Goal: Task Accomplishment & Management: Manage account settings

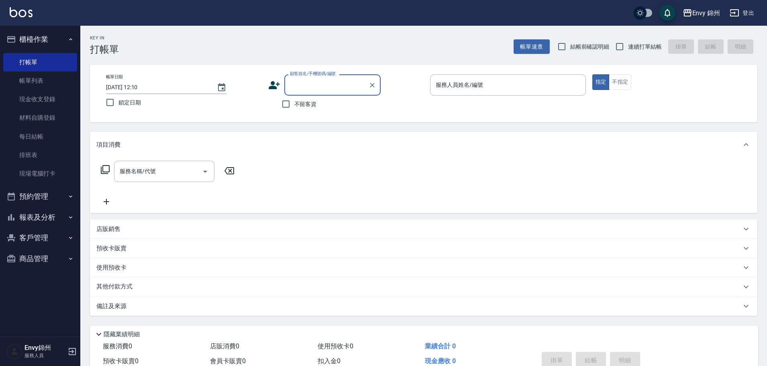
click at [746, 12] on button "登出" at bounding box center [741, 13] width 31 height 15
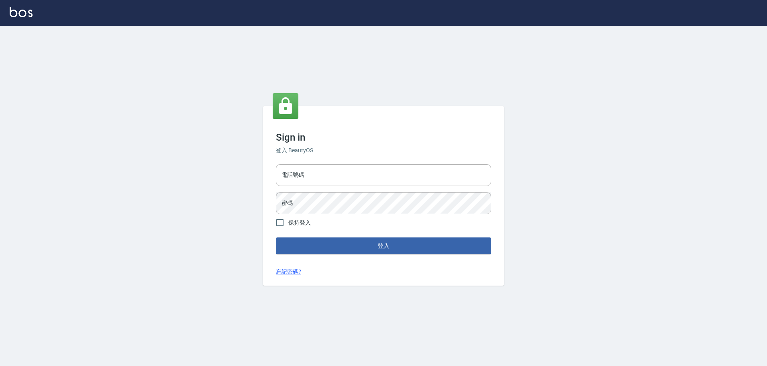
type input "25153595"
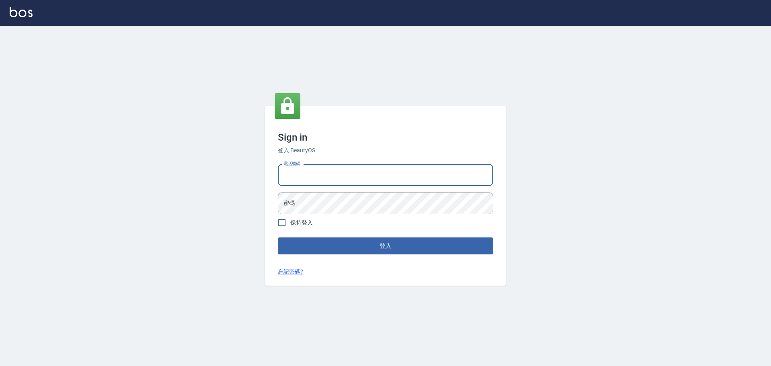
click at [319, 170] on input "電話號碼" at bounding box center [385, 175] width 215 height 22
click at [346, 180] on input "25153595" at bounding box center [385, 175] width 215 height 22
type input "9990001234567"
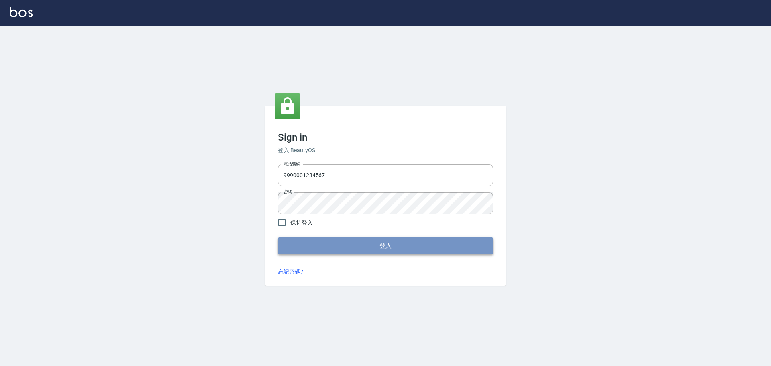
click at [354, 247] on button "登入" at bounding box center [385, 245] width 215 height 17
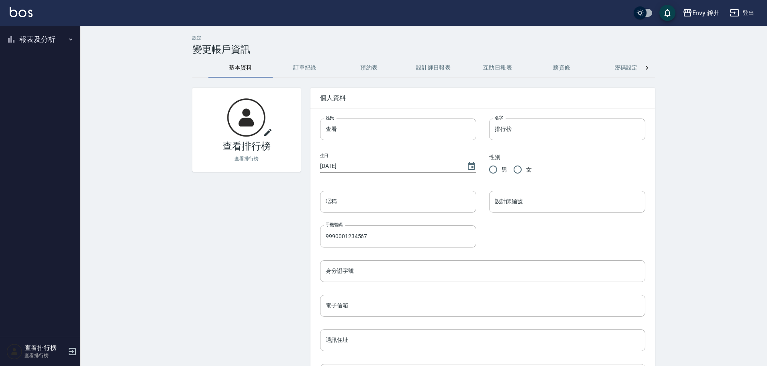
click at [27, 57] on nav "報表及分析 報表目錄 店家排行榜 設計師排行榜 商品銷售排行榜 商品消耗明細" at bounding box center [40, 181] width 80 height 311
click at [39, 40] on button "報表及分析" at bounding box center [40, 39] width 74 height 21
click at [47, 99] on link "設計師排行榜" at bounding box center [40, 99] width 74 height 18
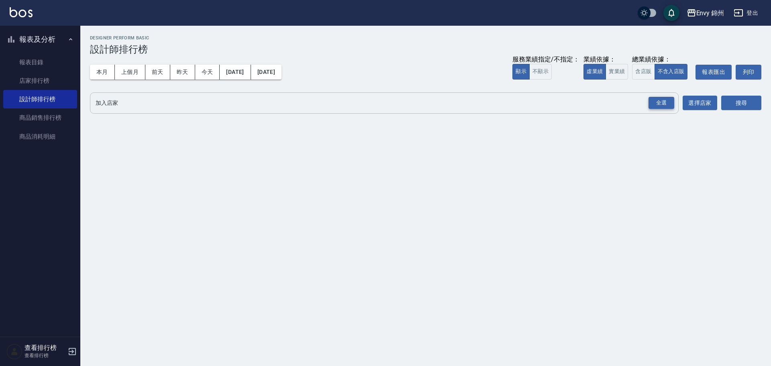
click at [670, 101] on div "全選" at bounding box center [661, 103] width 26 height 12
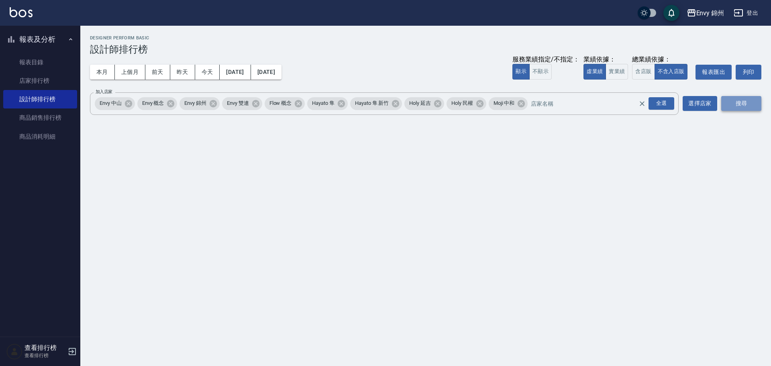
click at [723, 101] on button "搜尋" at bounding box center [741, 103] width 40 height 15
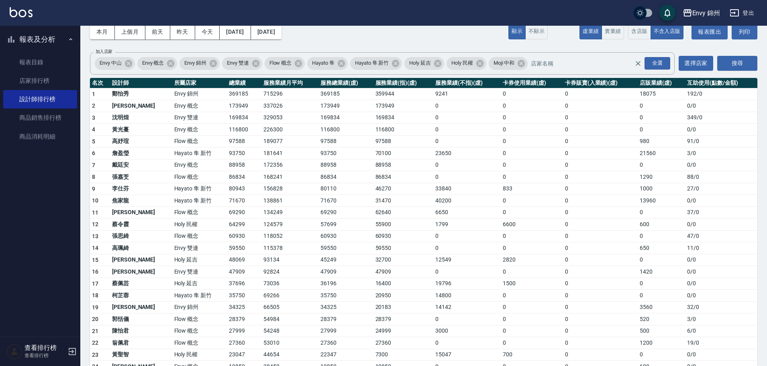
scroll to position [80, 0]
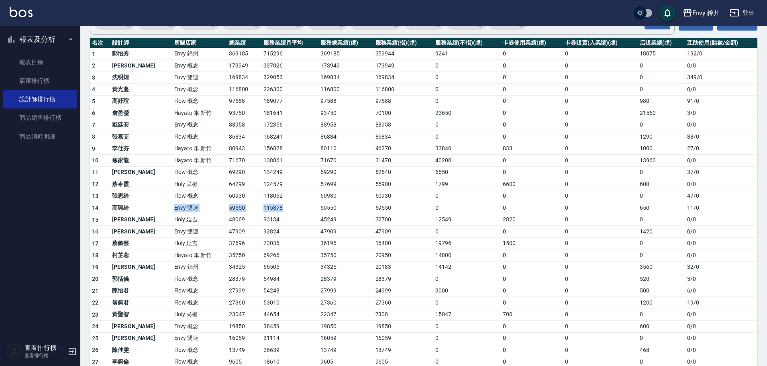
drag, startPoint x: 143, startPoint y: 210, endPoint x: 287, endPoint y: 212, distance: 143.4
click at [287, 212] on tr "14 高珮綺 Envy 雙連 59550 115378 59550 59550 0 0 0 650 11 / 0" at bounding box center [423, 208] width 667 height 12
click at [272, 259] on td "69266" at bounding box center [289, 255] width 57 height 12
drag, startPoint x: 200, startPoint y: 266, endPoint x: 240, endPoint y: 263, distance: 39.4
click at [235, 266] on td "34325" at bounding box center [244, 267] width 35 height 12
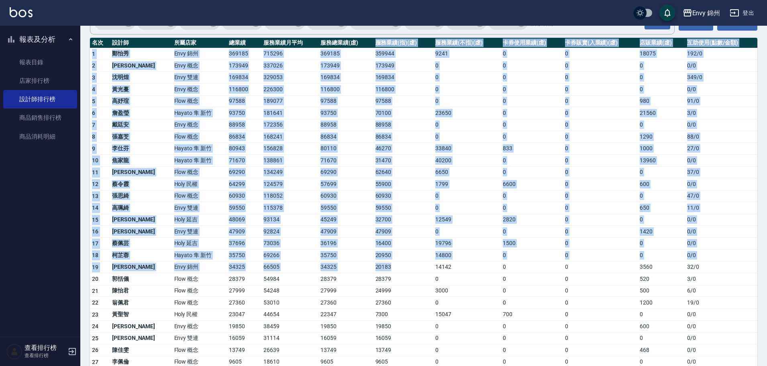
drag, startPoint x: 349, startPoint y: 41, endPoint x: 401, endPoint y: 265, distance: 230.7
click at [401, 265] on table "名次 設計師 所屬店家 總業績 服務業績月平均 服務總業績(虛) 服務業績(指)(虛) 服務業績(不指)(虛) 卡券使用業績(虛) 卡券販賣(入業績)(虛) …" at bounding box center [423, 226] width 667 height 376
click at [740, 10] on button "登出" at bounding box center [741, 13] width 31 height 15
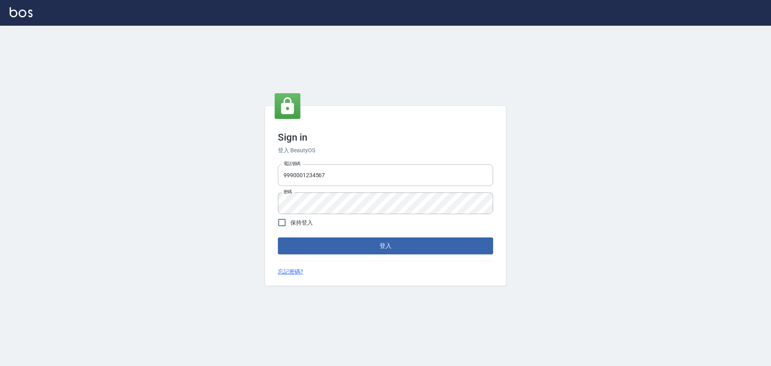
click at [346, 159] on div "Sign in 登入 BeautyOS 電話號碼 [PHONE_NUMBER] 電話號碼 密碼 密碼 保持登入 登入 忘記密碼?" at bounding box center [385, 196] width 241 height 180
click at [340, 171] on input "9990001234567" at bounding box center [385, 175] width 215 height 22
type input "25153595"
click at [378, 251] on button "登入" at bounding box center [385, 245] width 215 height 17
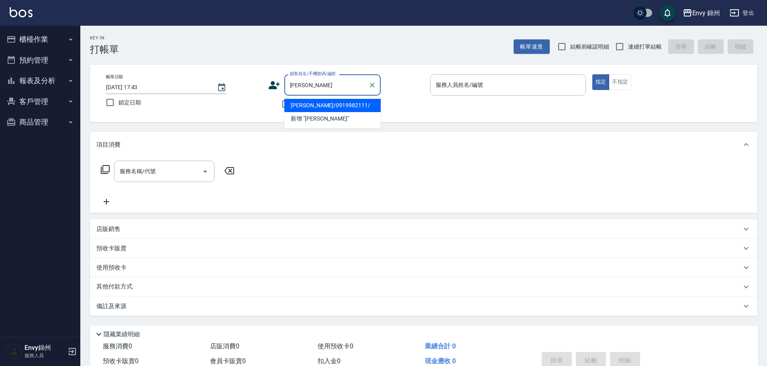
drag, startPoint x: 340, startPoint y: 106, endPoint x: 354, endPoint y: 106, distance: 13.7
click at [340, 106] on li "[PERSON_NAME]/0919982111/" at bounding box center [332, 105] width 96 height 13
type input "[PERSON_NAME]/0919982111/"
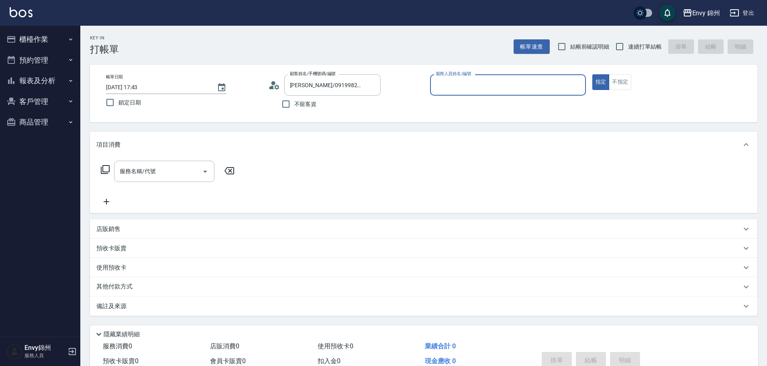
type input "[PERSON_NAME]-A"
drag, startPoint x: 153, startPoint y: 159, endPoint x: 162, endPoint y: 170, distance: 14.2
click at [159, 169] on div "服務名稱/代號 服務名稱/代號" at bounding box center [423, 184] width 667 height 55
click at [163, 169] on input "服務名稱/代號" at bounding box center [158, 171] width 81 height 14
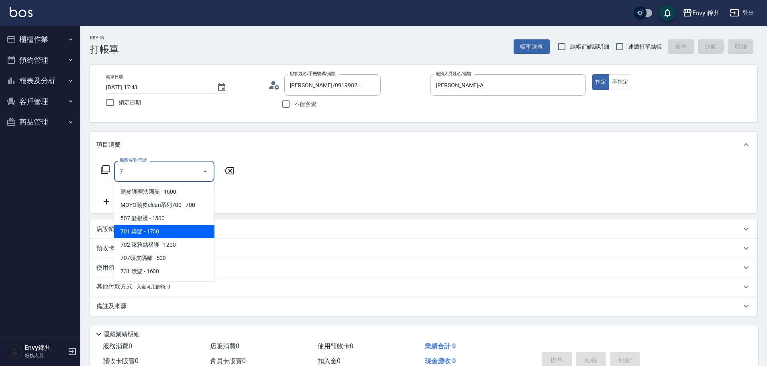
click at [141, 232] on span "701 染髮 - 1700" at bounding box center [164, 231] width 100 height 13
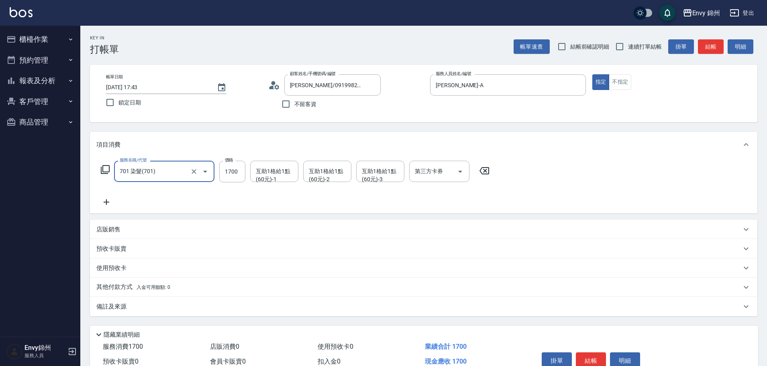
click at [181, 174] on input "701 染髮(701)" at bounding box center [153, 171] width 71 height 14
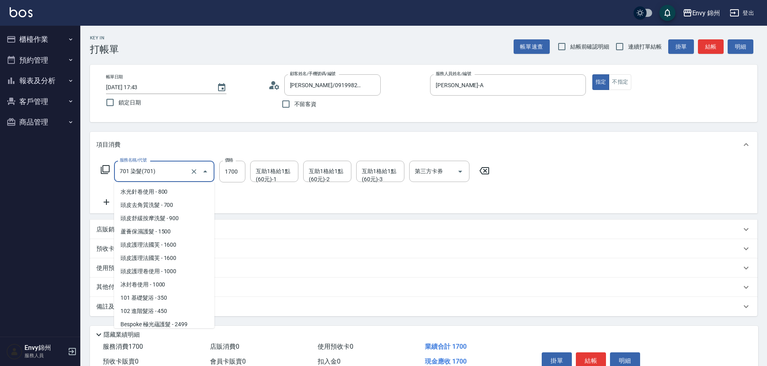
scroll to position [438, 0]
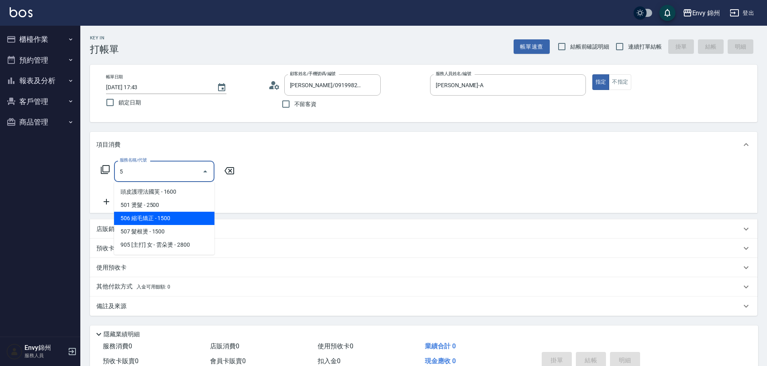
click at [153, 216] on span "506 縮毛矯正 - 1500" at bounding box center [164, 218] width 100 height 13
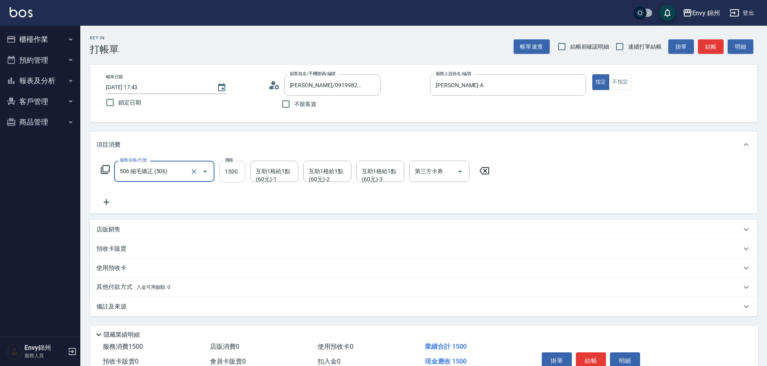
type input "506 縮毛矯正 (506)"
click at [230, 170] on input "1500" at bounding box center [232, 172] width 26 height 22
type input "3999"
click at [277, 170] on div "互助1格給1點(60元)-1 互助1格給1點(60元)-1" at bounding box center [274, 171] width 48 height 21
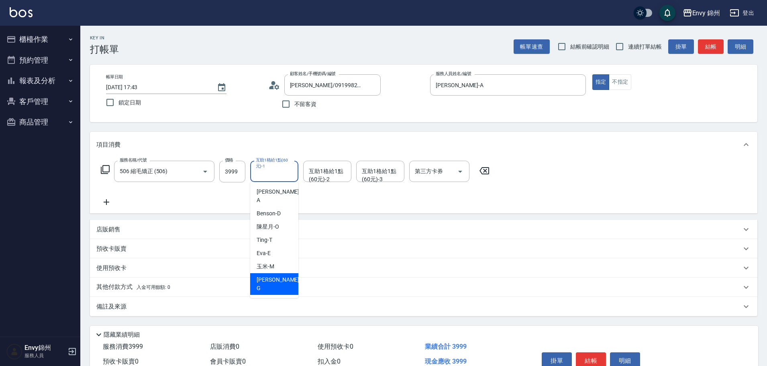
drag, startPoint x: 277, startPoint y: 271, endPoint x: 295, endPoint y: 230, distance: 45.1
click at [279, 273] on div "[PERSON_NAME]" at bounding box center [274, 284] width 48 height 22
type input "[PERSON_NAME]"
click at [322, 178] on input "互助1格給1點(60元)-2" at bounding box center [327, 171] width 41 height 14
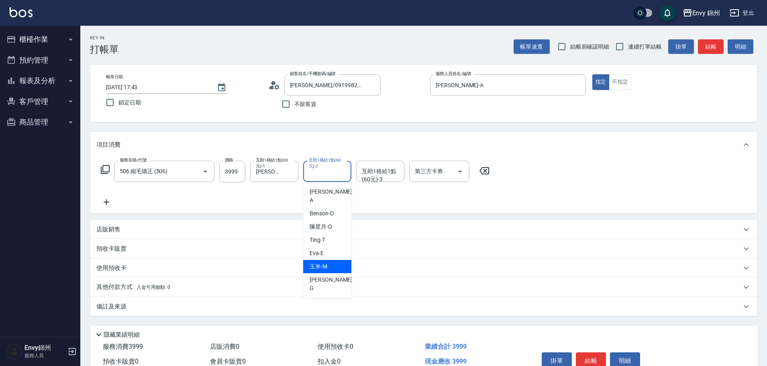
click at [329, 263] on div "玉米 -M" at bounding box center [327, 266] width 48 height 13
type input "玉米-M"
click at [379, 166] on div "互助1格給1點(60元)-3 互助1格給1點(60元)-3" at bounding box center [380, 171] width 48 height 21
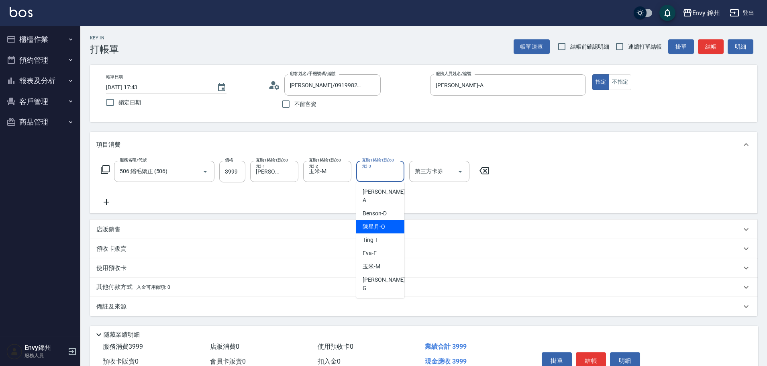
click at [379, 222] on div "陳星月 -O" at bounding box center [380, 226] width 48 height 13
type input "陳星月-O"
click at [175, 301] on div "備註及來源" at bounding box center [423, 306] width 667 height 19
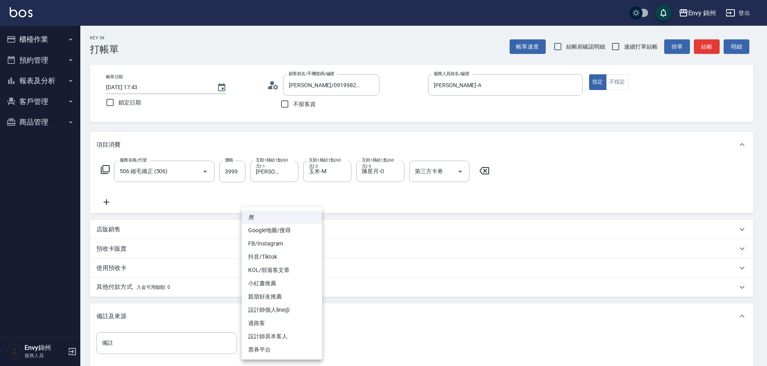
click at [265, 338] on body "Envy 錦州 登出 櫃檯作業 打帳單 帳單列表 現金收支登錄 材料自購登錄 每日結帳 排班表 現場電腦打卡 預約管理 預約管理 單日預約紀錄 單週預約紀錄 …" at bounding box center [383, 228] width 767 height 457
click at [298, 338] on li "設計師原本客人" at bounding box center [282, 336] width 80 height 13
type input "設計師原本客人"
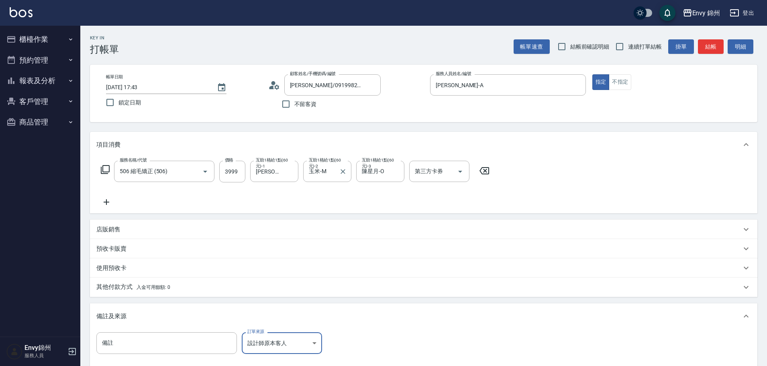
click at [321, 167] on label "互助1格給1點(60元)-2" at bounding box center [327, 163] width 36 height 12
click at [321, 167] on input "玉米-M" at bounding box center [321, 171] width 29 height 14
click at [338, 170] on button "Clear" at bounding box center [342, 171] width 11 height 11
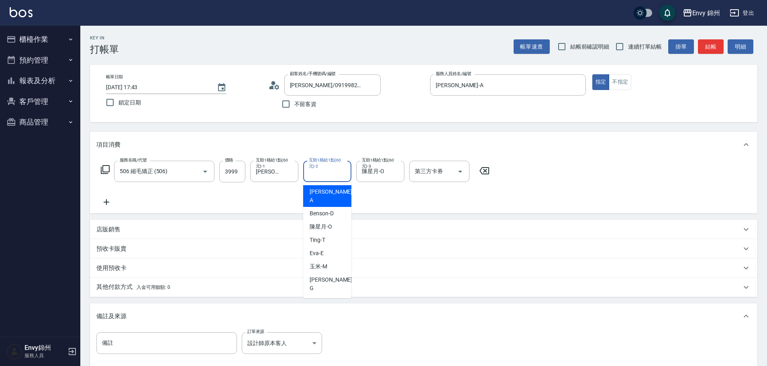
click at [329, 171] on input "互助1格給1點(60元)-2" at bounding box center [327, 171] width 41 height 14
click at [330, 273] on div "[PERSON_NAME]" at bounding box center [327, 284] width 48 height 22
type input "[PERSON_NAME]"
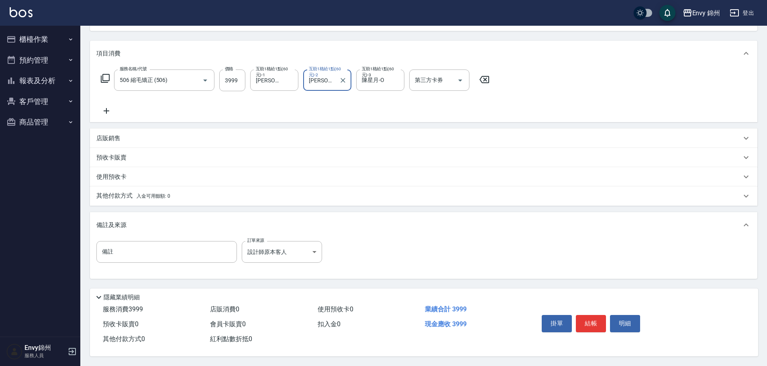
click at [159, 187] on div "其他付款方式 入金可用餘額: 0" at bounding box center [423, 195] width 667 height 19
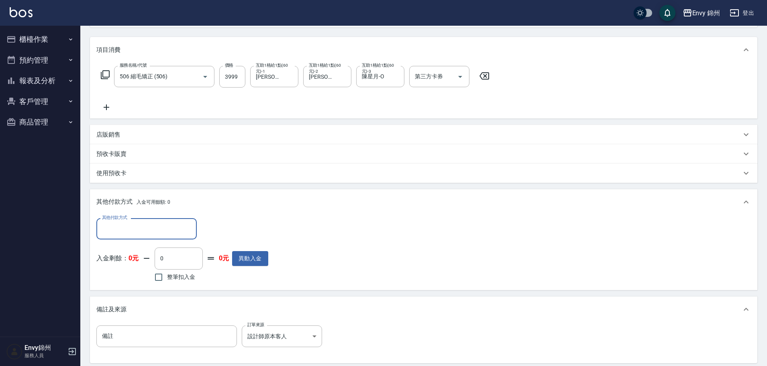
scroll to position [0, 0]
click at [146, 230] on input "其他付款方式" at bounding box center [146, 229] width 93 height 14
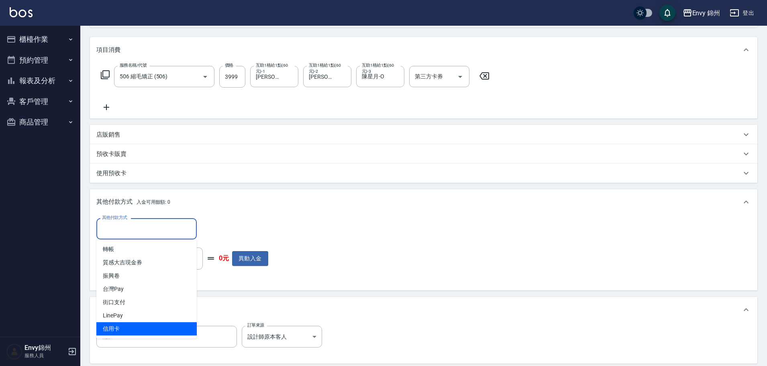
click at [149, 330] on span "信用卡" at bounding box center [146, 328] width 100 height 13
type input "信用卡"
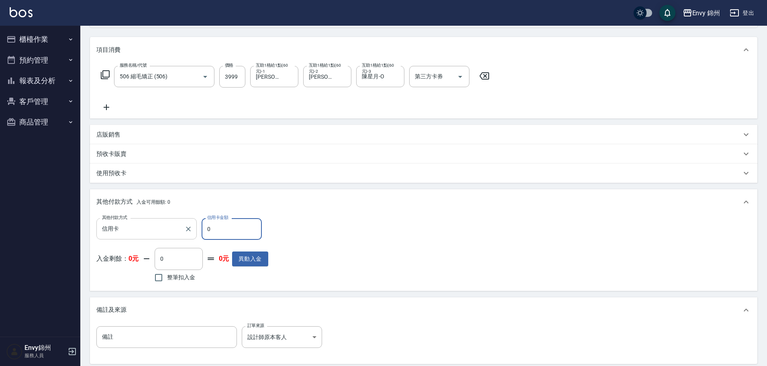
drag, startPoint x: 242, startPoint y: 231, endPoint x: 189, endPoint y: 238, distance: 53.1
click at [189, 238] on div "其他付款方式 信用卡 其他付款方式 信用卡金額 0 信用卡金額" at bounding box center [182, 229] width 172 height 22
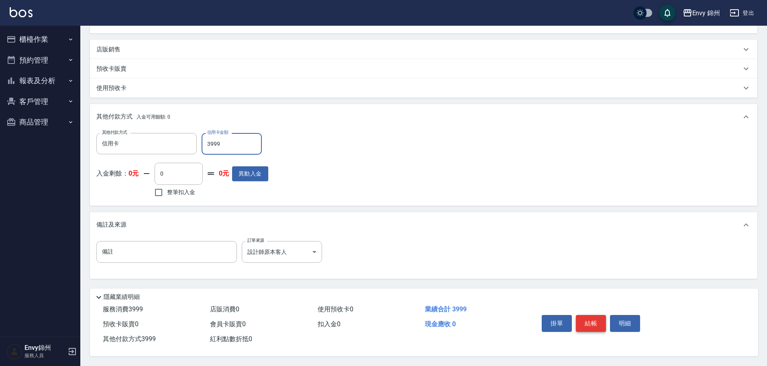
type input "3999"
click at [589, 320] on button "結帳" at bounding box center [591, 323] width 30 height 17
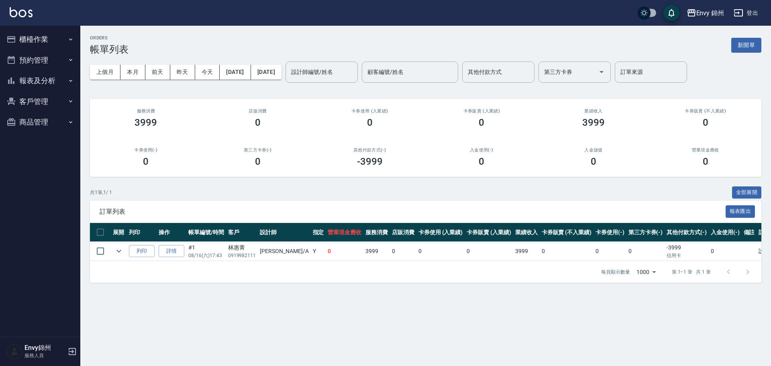
click at [38, 37] on button "櫃檯作業" at bounding box center [40, 39] width 74 height 21
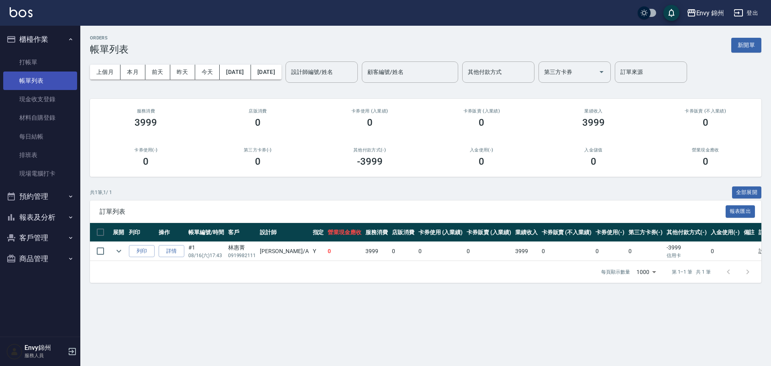
click at [45, 71] on link "帳單列表" at bounding box center [40, 80] width 74 height 18
click at [47, 66] on link "打帳單" at bounding box center [40, 62] width 74 height 18
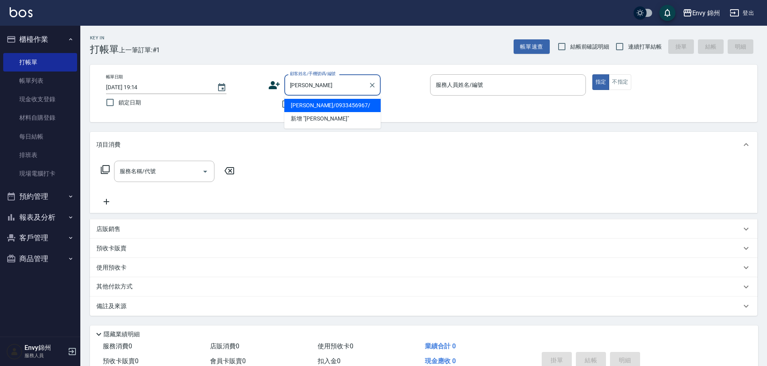
click at [335, 108] on li "[PERSON_NAME]/0933456967/" at bounding box center [332, 105] width 96 height 13
type input "[PERSON_NAME]/0933456967/"
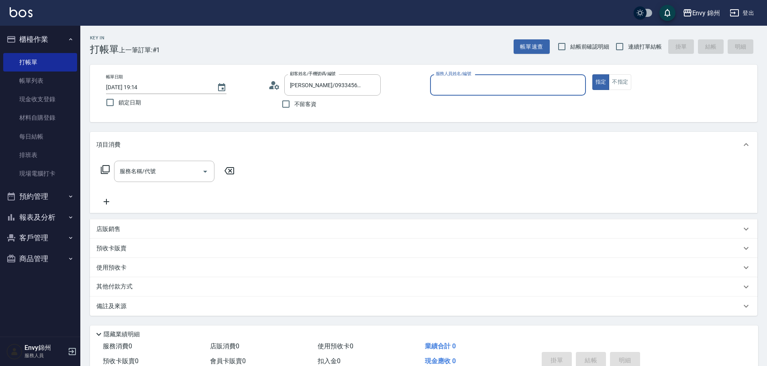
type input "[PERSON_NAME]-A"
click at [173, 173] on input "服務名稱/代號" at bounding box center [158, 171] width 81 height 14
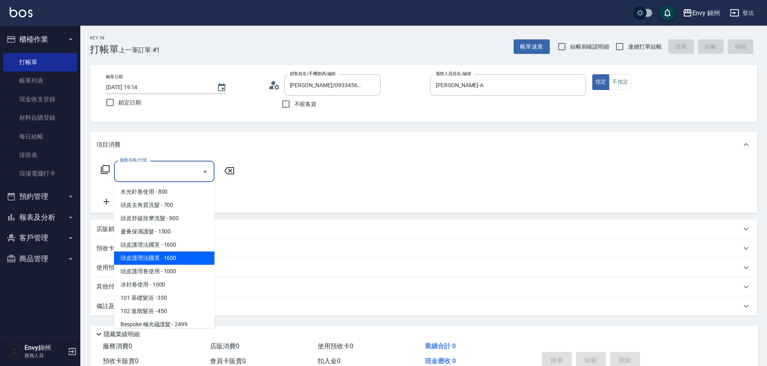
click at [95, 232] on div "店販銷售" at bounding box center [423, 228] width 667 height 19
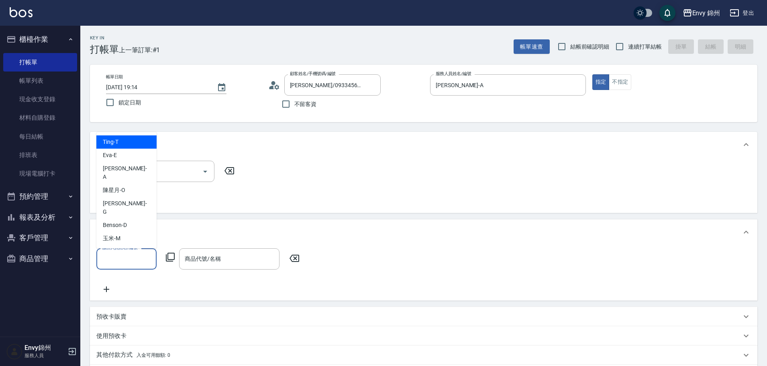
click at [121, 260] on input "服務人員姓名/編號" at bounding box center [126, 259] width 53 height 14
click at [129, 183] on div "[PERSON_NAME] -A" at bounding box center [126, 173] width 60 height 22
type input "[PERSON_NAME]-A"
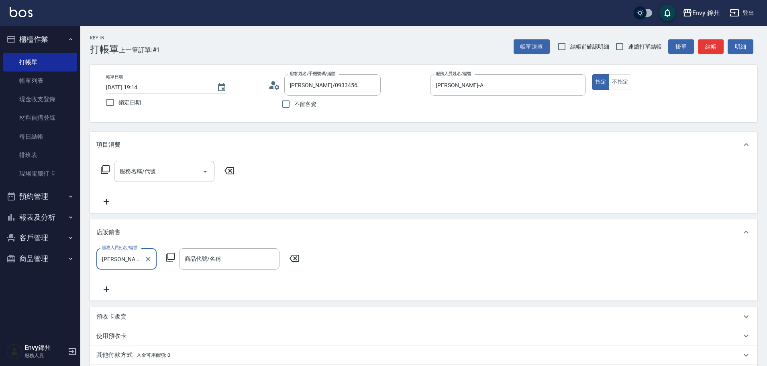
click at [172, 261] on icon at bounding box center [170, 257] width 9 height 9
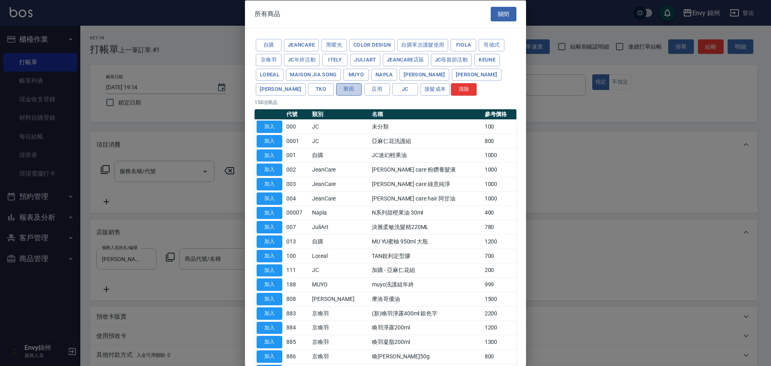
click at [336, 87] on button "華田" at bounding box center [349, 89] width 26 height 12
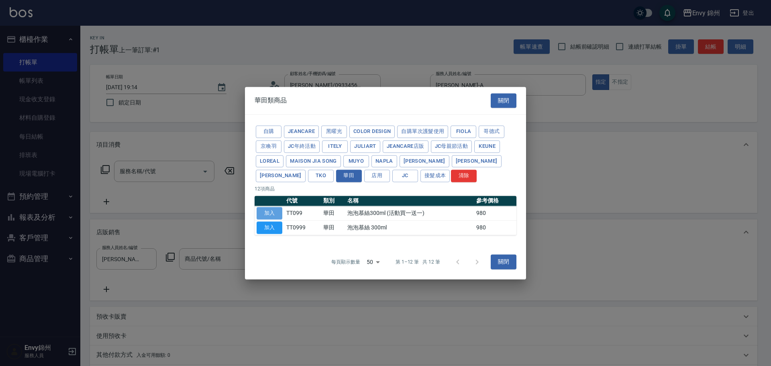
click at [275, 213] on button "加入" at bounding box center [270, 213] width 26 height 12
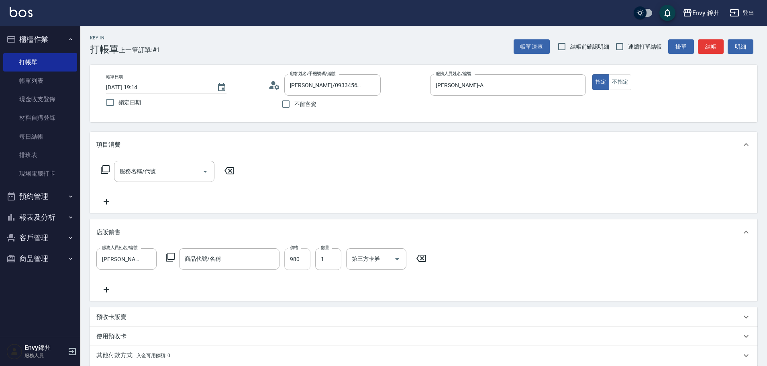
click at [296, 256] on input "980" at bounding box center [297, 259] width 26 height 22
type input "1000"
click at [169, 176] on input "服務名稱/代號" at bounding box center [158, 171] width 81 height 14
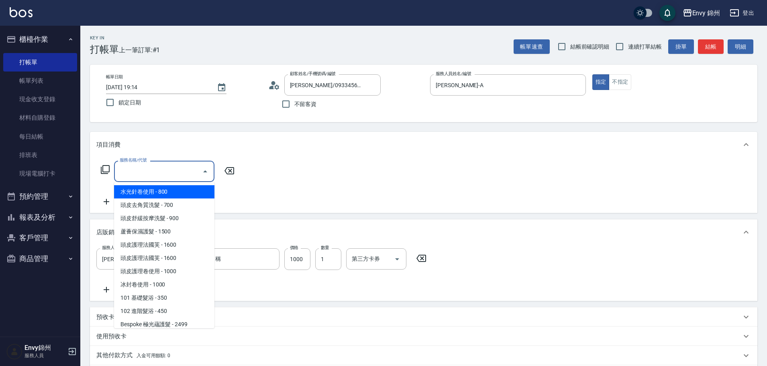
type input "5"
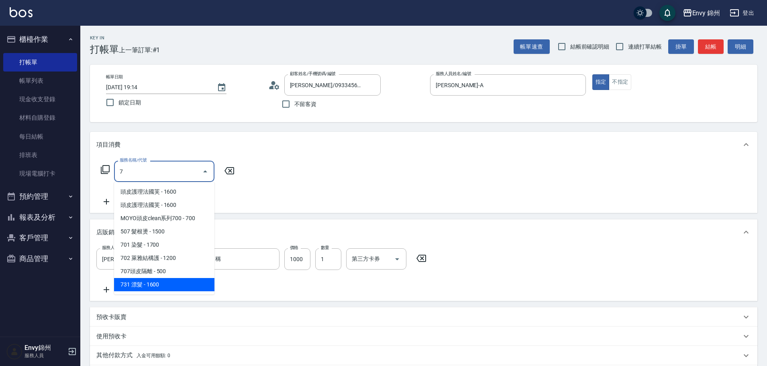
click at [178, 283] on span "731 漂髮 - 1600" at bounding box center [164, 284] width 100 height 13
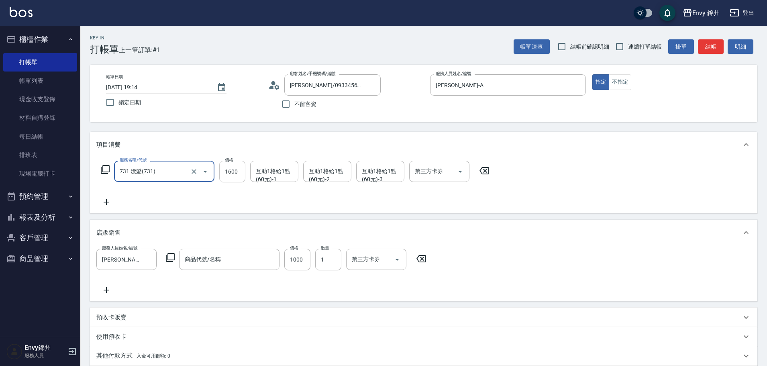
type input "731 漂髮(731)"
click at [227, 175] on input "1600" at bounding box center [232, 172] width 26 height 22
type input "0"
click at [276, 172] on div "互助1格給1點(60元)-1 互助1格給1點(60元)-1" at bounding box center [274, 171] width 48 height 21
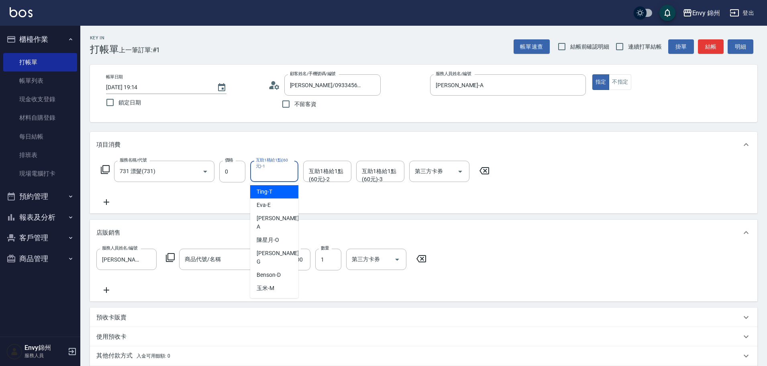
click at [277, 192] on div "Ting -T" at bounding box center [274, 191] width 48 height 13
type input "Ting-T"
click at [320, 173] on div "互助1格給1點(60元)-2 互助1格給1點(60元)-2" at bounding box center [327, 171] width 48 height 21
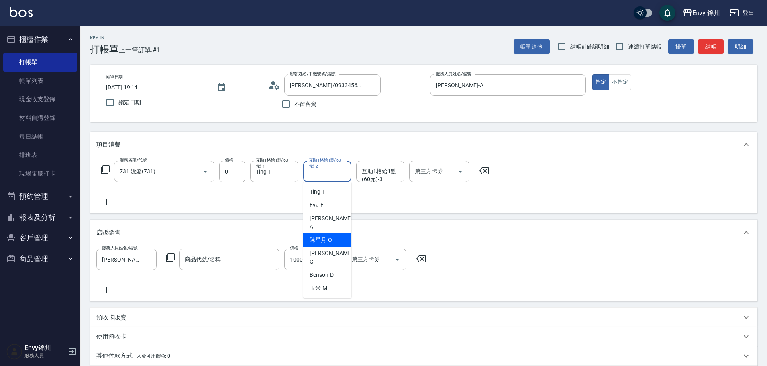
click at [338, 233] on div "陳星月 -O" at bounding box center [327, 239] width 48 height 13
type input "陳星月-O"
click at [342, 171] on icon "Clear" at bounding box center [342, 171] width 5 height 5
click at [328, 171] on input "互助1格給1點(60元)-2" at bounding box center [327, 171] width 41 height 14
click at [340, 247] on div "[PERSON_NAME]" at bounding box center [327, 258] width 48 height 22
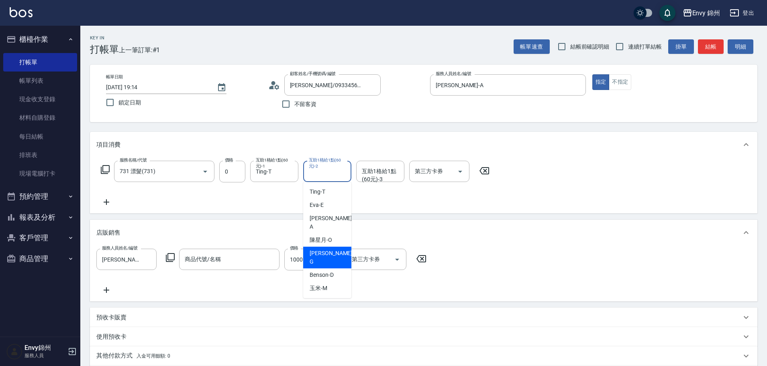
type input "[PERSON_NAME]"
click at [377, 168] on div "互助1格給1點(60元)-3 互助1格給1點(60元)-3" at bounding box center [380, 171] width 48 height 21
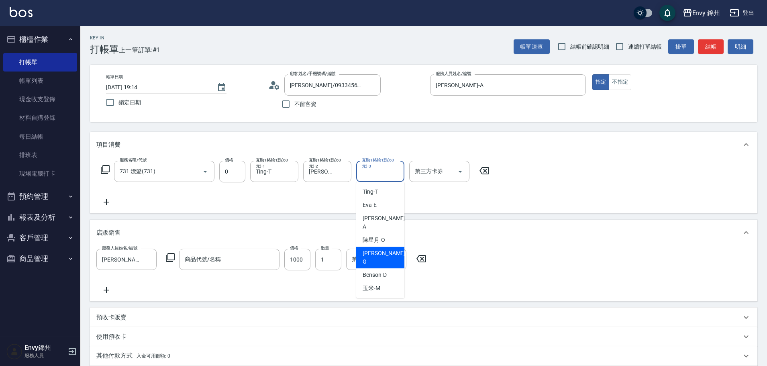
click at [393, 247] on div "[PERSON_NAME]" at bounding box center [380, 258] width 48 height 22
type input "[PERSON_NAME]"
click at [105, 204] on icon at bounding box center [106, 202] width 20 height 10
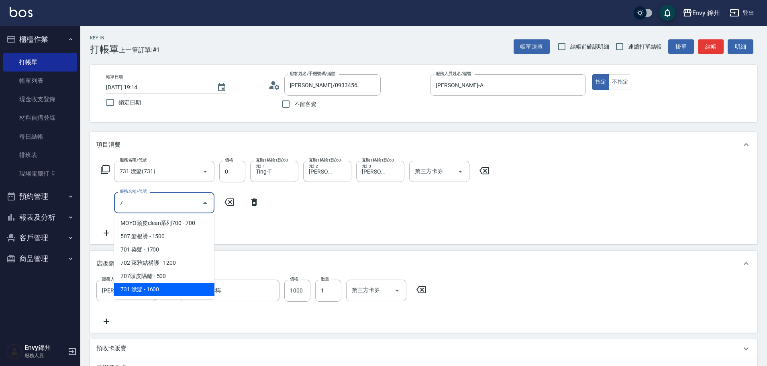
click at [155, 291] on span "731 漂髮 - 1600" at bounding box center [164, 289] width 100 height 13
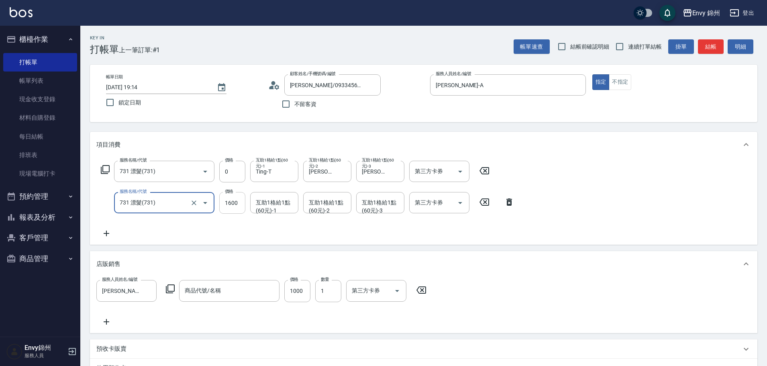
type input "731 漂髮(731)"
click at [234, 201] on input "1600" at bounding box center [232, 203] width 26 height 22
type input "0"
click at [273, 205] on div "互助1格給1點(60元)-1 互助1格給1點(60元)-1" at bounding box center [274, 202] width 48 height 21
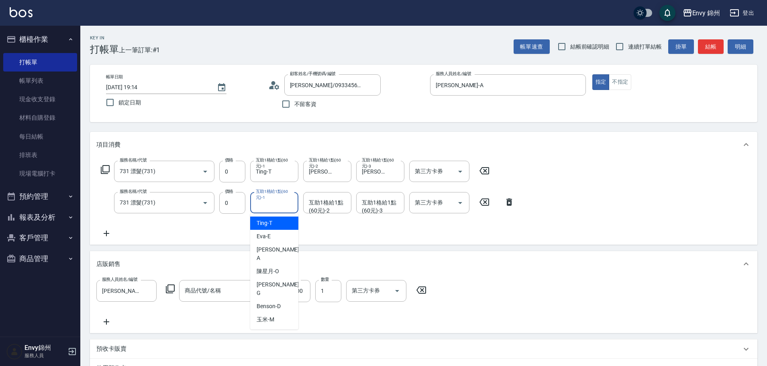
click at [282, 226] on div "Ting -T" at bounding box center [274, 222] width 48 height 13
type input "Ting-T"
click at [322, 208] on div "互助1格給1點(60元)-2 互助1格給1點(60元)-2" at bounding box center [327, 202] width 48 height 21
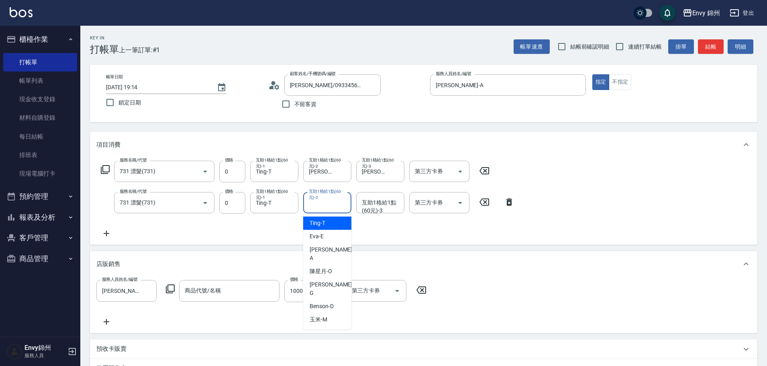
click at [333, 218] on ul "Ting -[PERSON_NAME] -E [PERSON_NAME] -A 陳星月 -O [PERSON_NAME] -D 玉米 -M" at bounding box center [327, 271] width 48 height 116
click at [344, 225] on div "Ting -T" at bounding box center [327, 222] width 48 height 13
type input "Ting-T"
click at [376, 206] on div "互助1格給1點(60元)-3 互助1格給1點(60元)-3" at bounding box center [380, 202] width 48 height 21
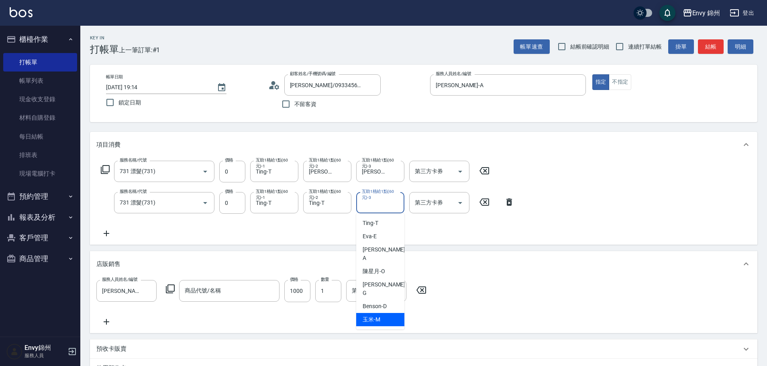
click at [390, 313] on div "玉米 -M" at bounding box center [380, 319] width 48 height 13
type input "玉米-M"
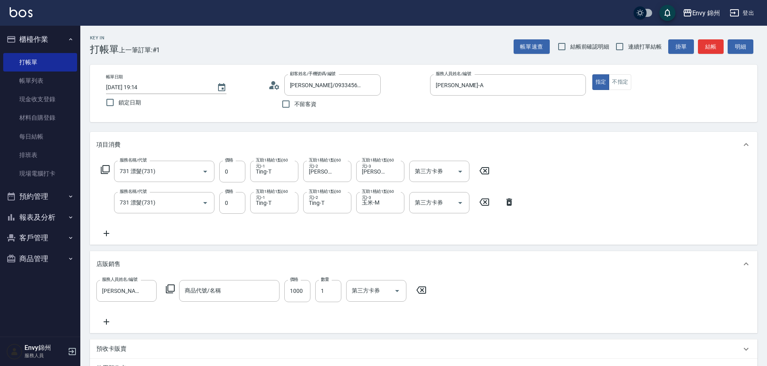
click at [413, 224] on div "服務名稱/代號 731 漂髮(731) 服務名稱/代號 價格 0 價格 互助1格給1點(60元)-1 Ting-T 互助1格給1點(60元)-1 互助1格給1…" at bounding box center [307, 199] width 423 height 77
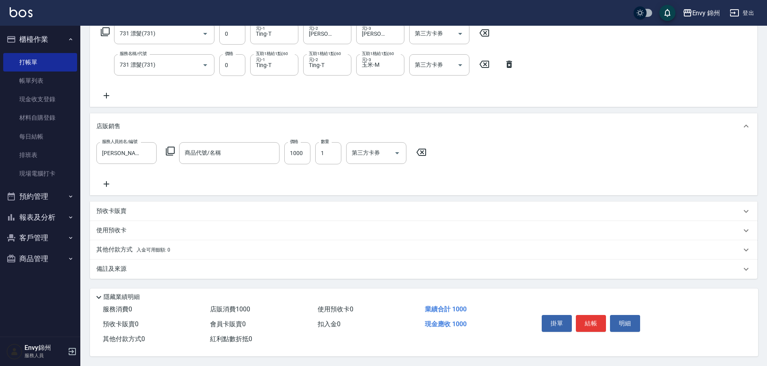
click at [589, 318] on button "結帳" at bounding box center [591, 323] width 30 height 17
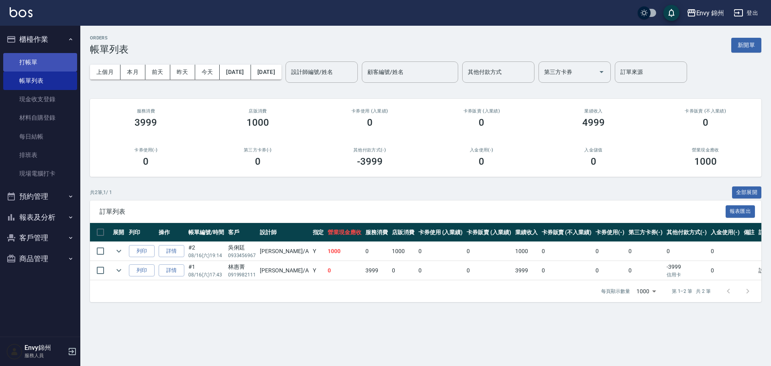
click at [46, 59] on link "打帳單" at bounding box center [40, 62] width 74 height 18
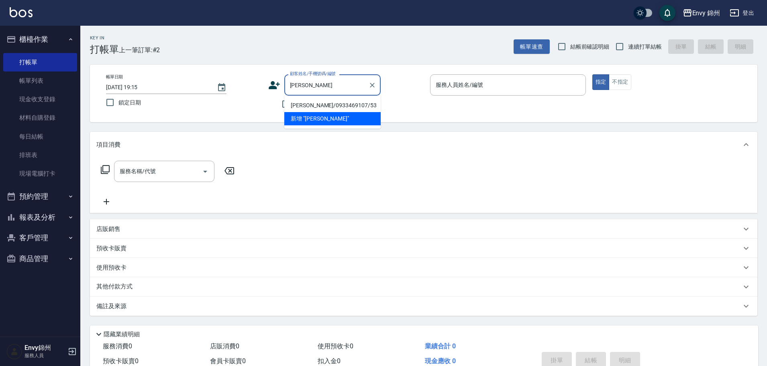
click at [338, 106] on li "[PERSON_NAME]/0933469107/53" at bounding box center [332, 105] width 96 height 13
type input "[PERSON_NAME]/0933469107/53"
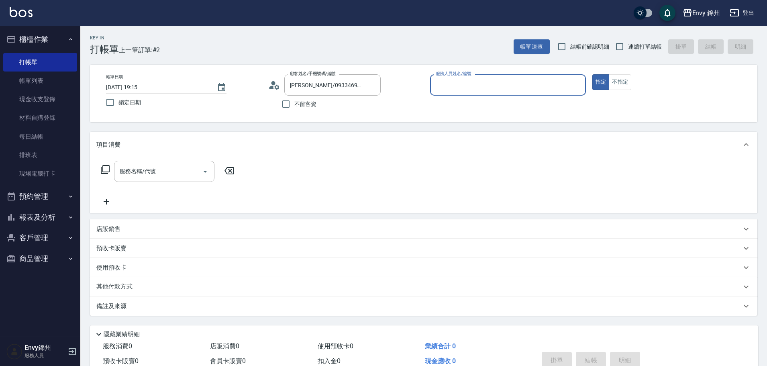
type input "[PERSON_NAME]-A"
click at [154, 168] on input "服務名稱/代號" at bounding box center [158, 171] width 81 height 14
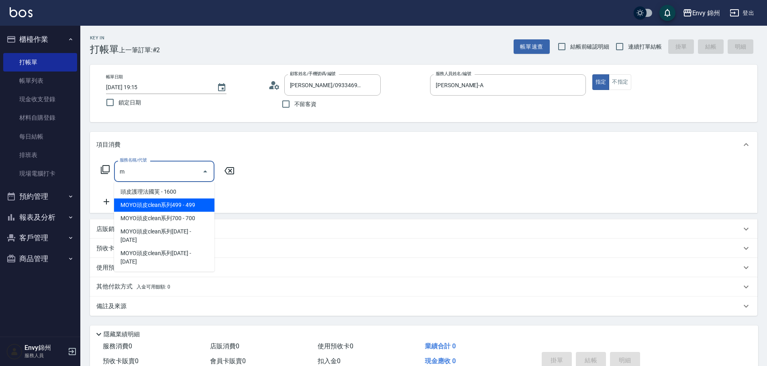
click at [197, 207] on span "MOYO頭皮clean系列499 - 499" at bounding box center [164, 204] width 100 height 13
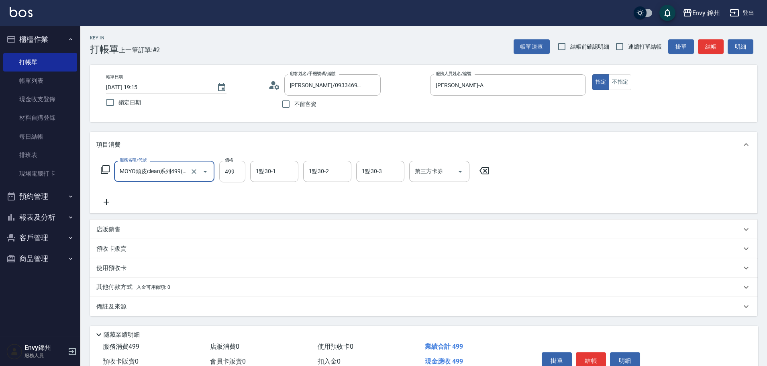
type input "MOYO頭皮clean系列499(405)"
click at [224, 178] on input "499" at bounding box center [232, 172] width 26 height 22
type input "599"
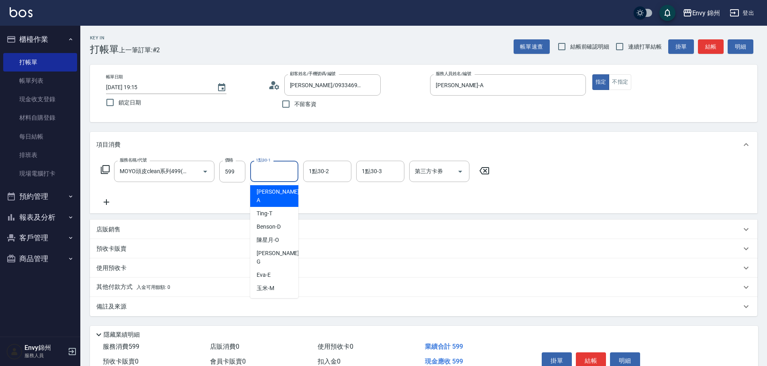
click at [273, 172] on input "1點30-1" at bounding box center [274, 171] width 41 height 14
drag, startPoint x: 279, startPoint y: 245, endPoint x: 167, endPoint y: 227, distance: 113.5
click at [278, 247] on div "[PERSON_NAME]" at bounding box center [274, 258] width 48 height 22
type input "[PERSON_NAME]"
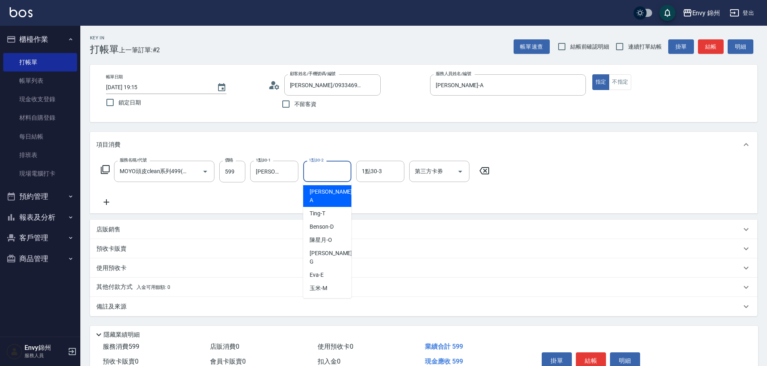
click at [319, 171] on input "1點30-2" at bounding box center [327, 171] width 41 height 14
click at [335, 222] on div "Benson -D" at bounding box center [327, 226] width 48 height 13
type input "Benson -D"
click at [341, 171] on icon "Clear" at bounding box center [343, 171] width 8 height 8
click at [332, 173] on input "1點30-2" at bounding box center [327, 171] width 41 height 14
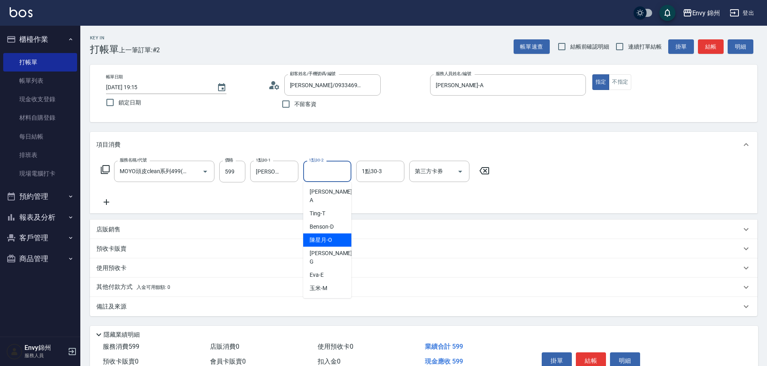
click at [338, 233] on div "陳星月 -O" at bounding box center [327, 239] width 48 height 13
type input "陳星月-O"
click at [379, 166] on input "1點30-3" at bounding box center [380, 171] width 41 height 14
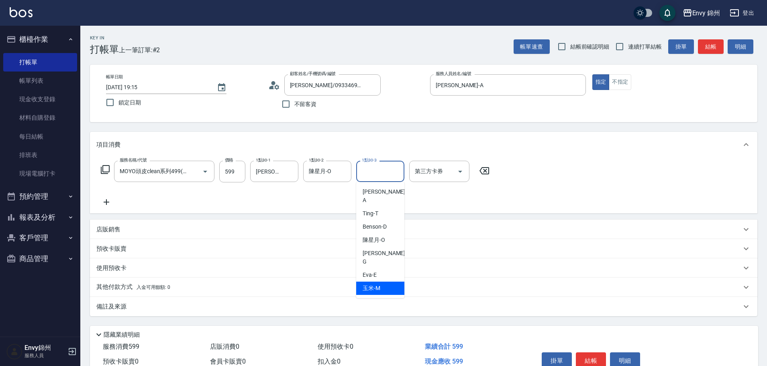
click at [378, 284] on span "玉米 -M" at bounding box center [372, 288] width 18 height 8
type input "玉米-M"
click at [100, 205] on icon at bounding box center [106, 202] width 20 height 10
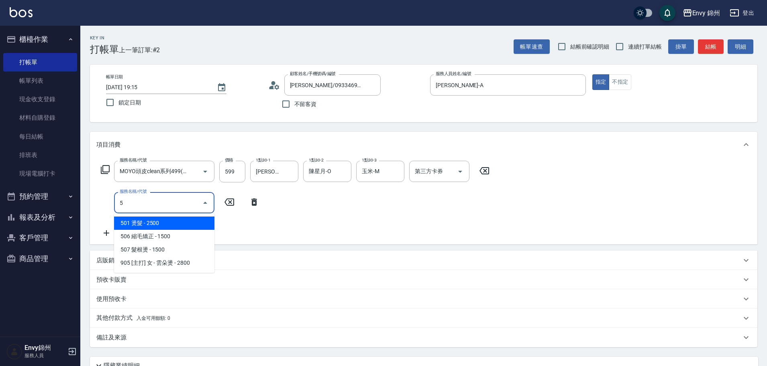
click at [163, 227] on span "501 燙髮 - 2500" at bounding box center [164, 222] width 100 height 13
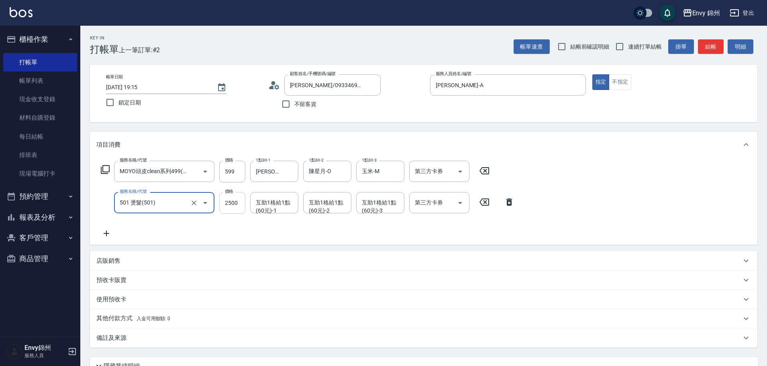
type input "501 燙髮(501)"
click at [231, 203] on input "2500" at bounding box center [232, 203] width 26 height 22
type input "0"
click at [273, 204] on div "互助1格給1點(60元)-1 互助1格給1點(60元)-1" at bounding box center [274, 202] width 48 height 21
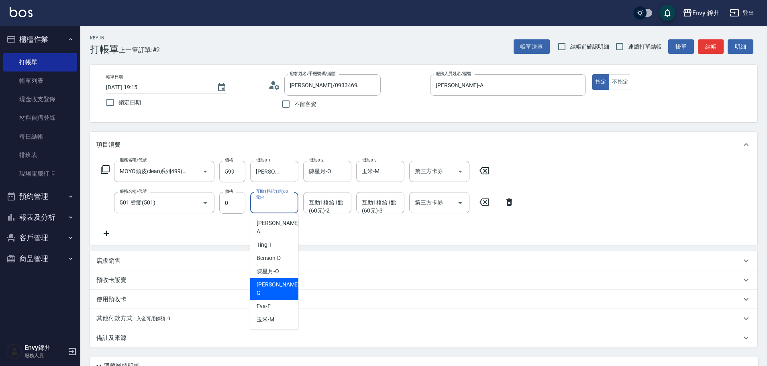
click at [272, 280] on span "[PERSON_NAME]" at bounding box center [279, 288] width 44 height 17
type input "[PERSON_NAME]"
click at [163, 341] on div "備註及來源" at bounding box center [418, 338] width 645 height 8
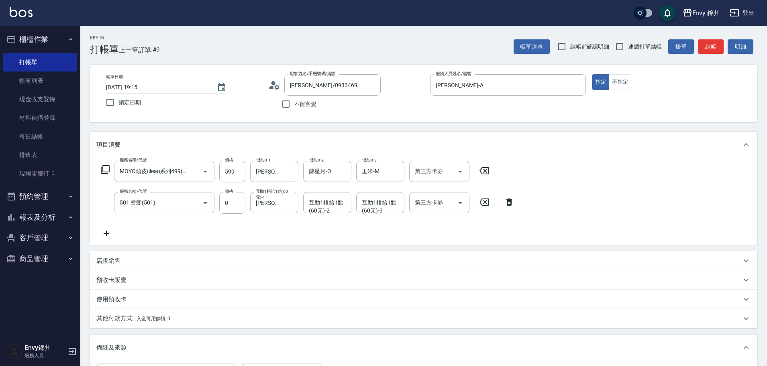
scroll to position [120, 0]
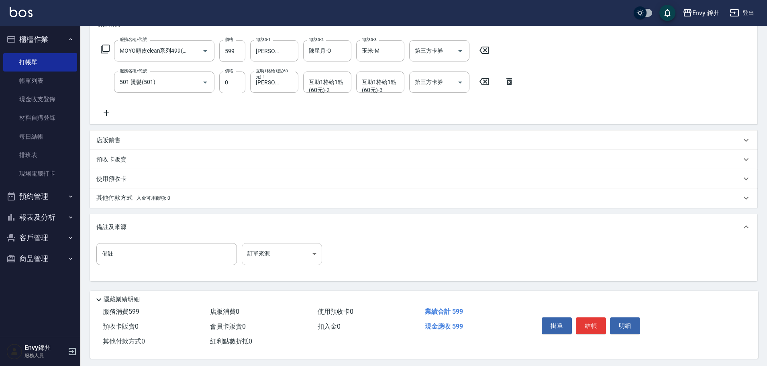
click at [276, 257] on body "Envy 錦州 登出 櫃檯作業 打帳單 帳單列表 現金收支登錄 材料自購登錄 每日結帳 排班表 現場電腦打卡 預約管理 預約管理 單日預約紀錄 單週預約紀錄 …" at bounding box center [383, 124] width 767 height 489
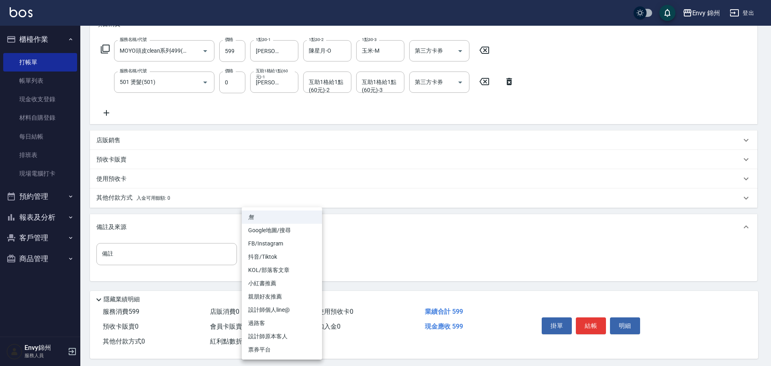
click at [303, 340] on li "設計師原本客人" at bounding box center [282, 336] width 80 height 13
type input "設計師原本客人"
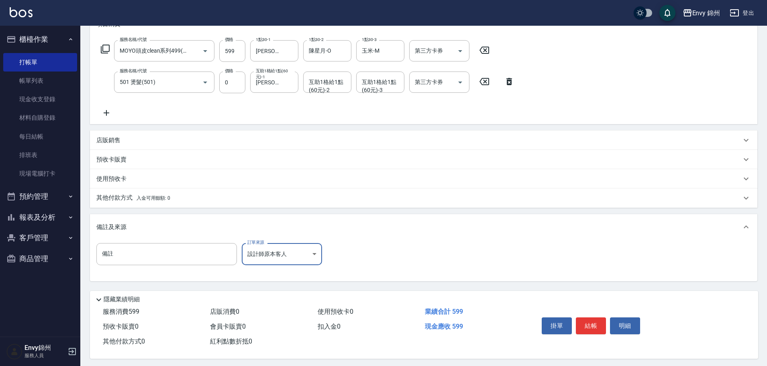
click at [177, 196] on div "其他付款方式 入金可用餘額: 0" at bounding box center [418, 198] width 645 height 9
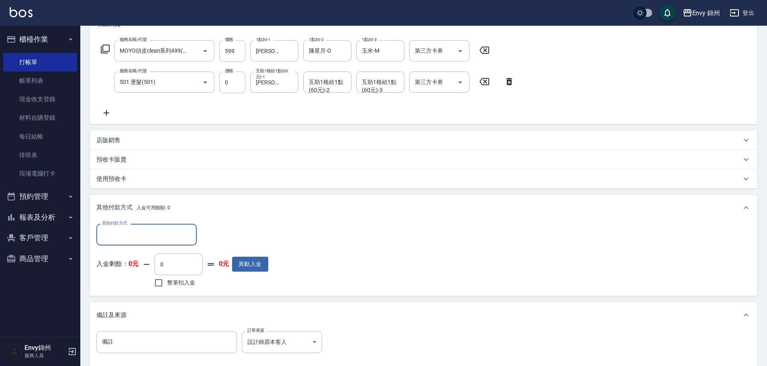
scroll to position [0, 0]
click at [143, 238] on input "其他付款方式" at bounding box center [146, 234] width 93 height 14
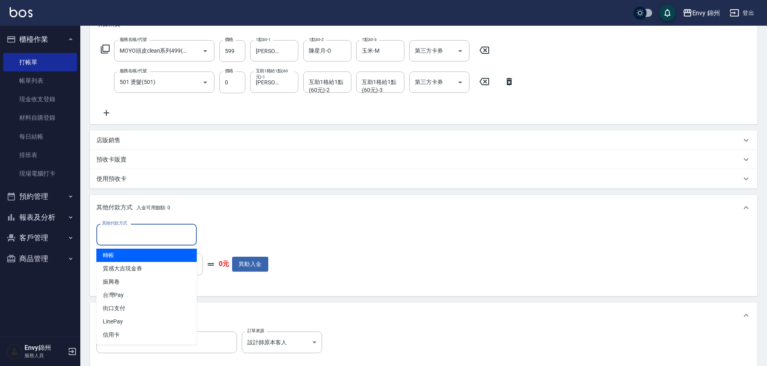
click at [141, 251] on span "轉帳" at bounding box center [146, 255] width 100 height 13
type input "轉帳"
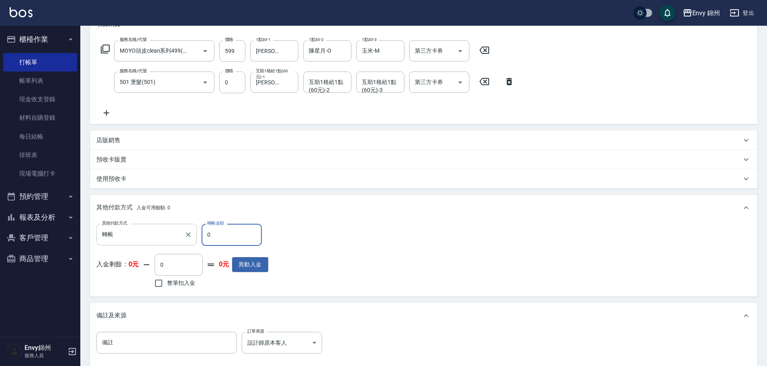
drag, startPoint x: 222, startPoint y: 236, endPoint x: 182, endPoint y: 237, distance: 39.8
click at [182, 237] on div "其他付款方式 轉帳 其他付款方式 轉帳金額 0 轉帳金額" at bounding box center [182, 235] width 172 height 22
type input "599"
click at [157, 343] on input "備註" at bounding box center [166, 343] width 141 height 22
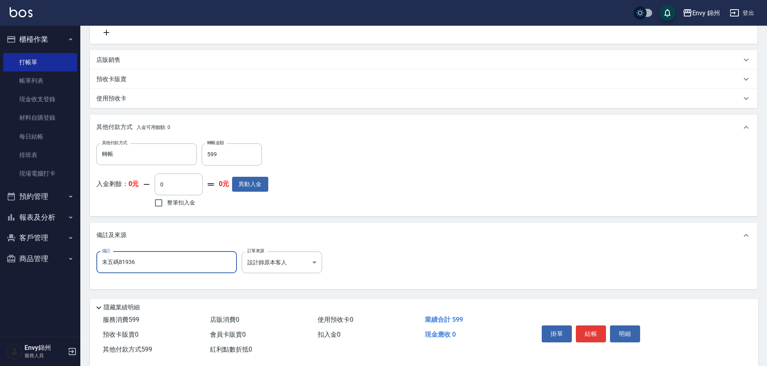
scroll to position [215, 0]
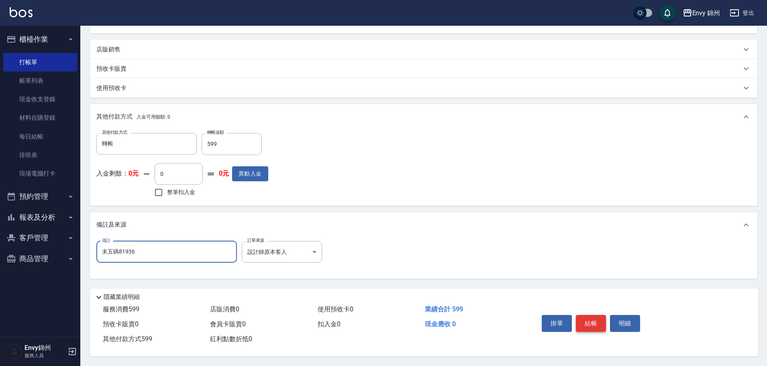
type input "末五碼81936"
click at [585, 317] on button "結帳" at bounding box center [591, 323] width 30 height 17
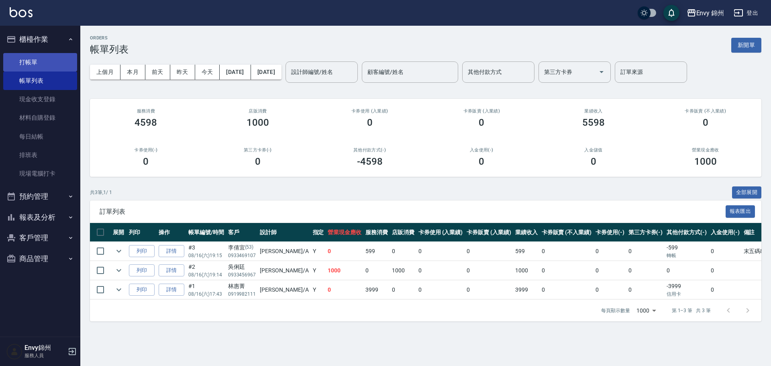
click at [35, 60] on link "打帳單" at bounding box center [40, 62] width 74 height 18
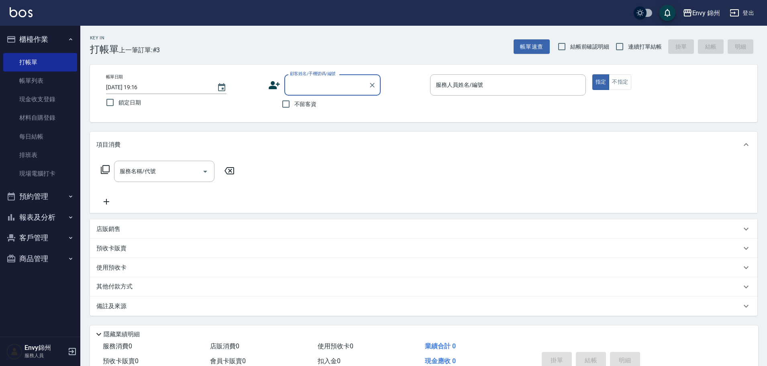
drag, startPoint x: 304, startPoint y: 105, endPoint x: 310, endPoint y: 106, distance: 6.9
click at [304, 106] on span "不留客資" at bounding box center [305, 104] width 22 height 8
click at [294, 106] on input "不留客資" at bounding box center [285, 104] width 17 height 17
checkbox input "true"
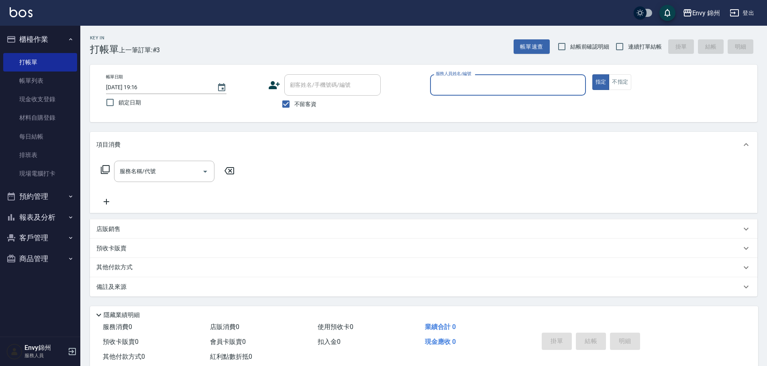
click at [467, 84] on input "服務人員姓名/編號" at bounding box center [508, 85] width 149 height 14
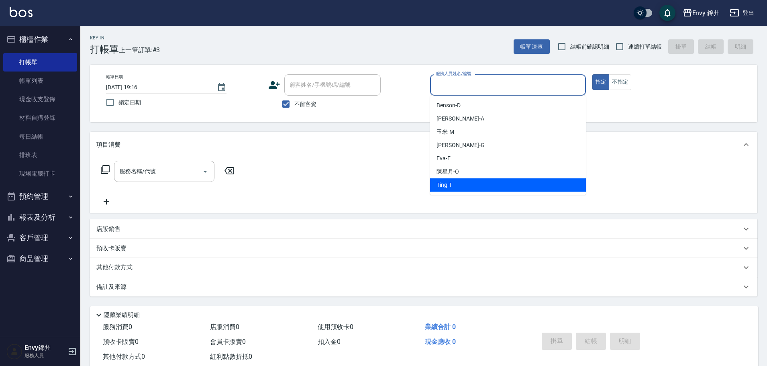
click at [460, 185] on div "Ting -T" at bounding box center [508, 184] width 156 height 13
type input "Ting-T"
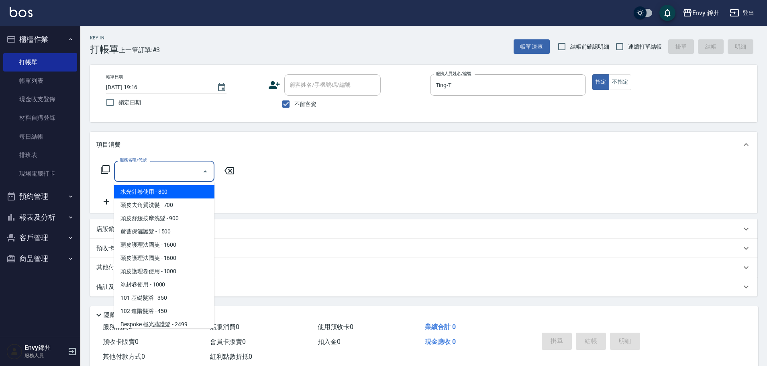
click at [158, 172] on input "服務名稱/代號" at bounding box center [158, 171] width 81 height 14
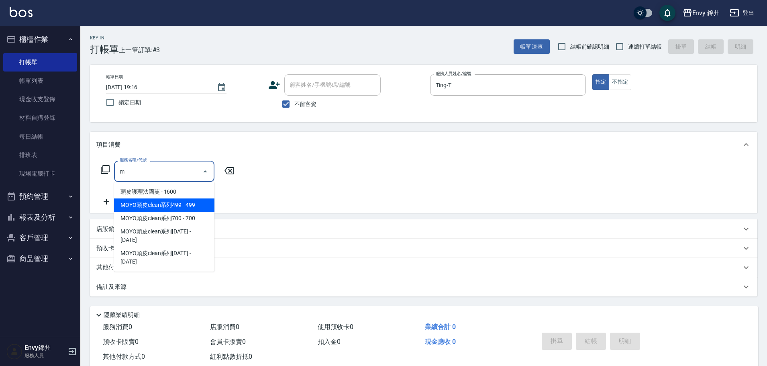
click at [174, 210] on span "MOYO頭皮clean系列499 - 499" at bounding box center [164, 204] width 100 height 13
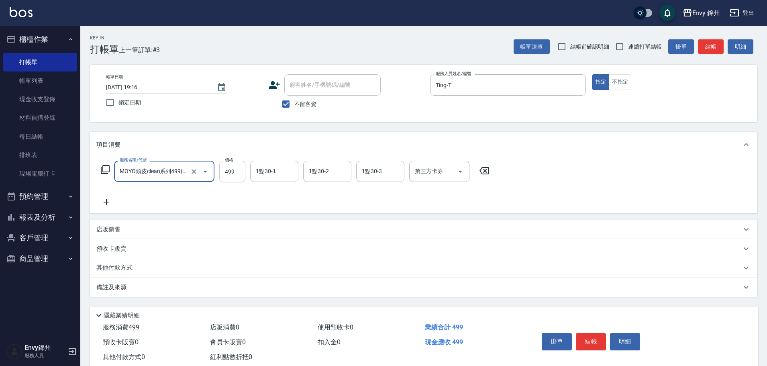
type input "MOYO頭皮clean系列499(405)"
click at [227, 173] on input "499" at bounding box center [232, 172] width 26 height 22
type input "599"
click at [267, 165] on div "1點30-1 1點30-1" at bounding box center [274, 171] width 48 height 21
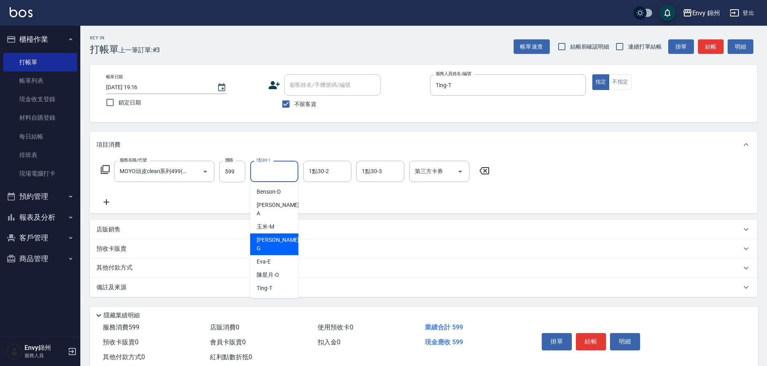
click at [276, 233] on div "[PERSON_NAME]" at bounding box center [274, 244] width 48 height 22
type input "[PERSON_NAME]"
click at [261, 284] on div "備註及來源" at bounding box center [418, 287] width 645 height 8
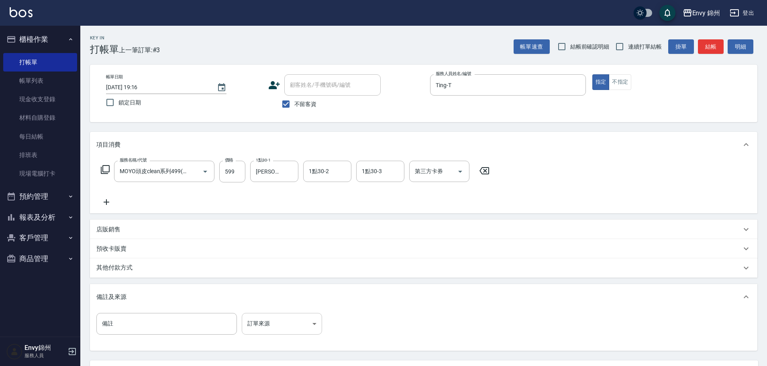
click at [308, 326] on body "Envy 錦州 登出 櫃檯作業 打帳單 帳單列表 現金收支登錄 材料自購登錄 每日結帳 排班表 現場電腦打卡 預約管理 預約管理 單日預約紀錄 單週預約紀錄 …" at bounding box center [383, 219] width 767 height 438
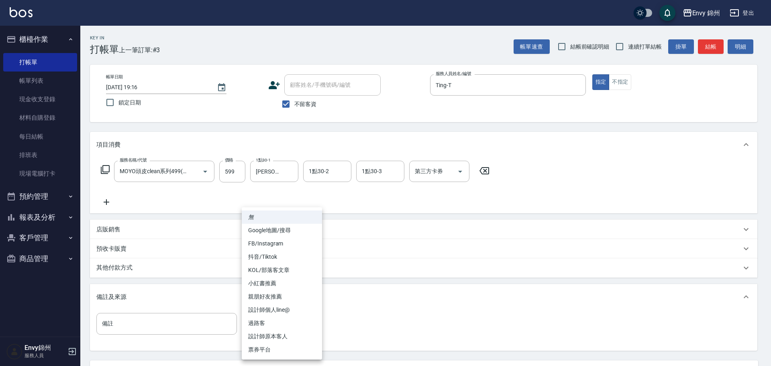
click at [306, 334] on li "設計師原本客人" at bounding box center [282, 336] width 80 height 13
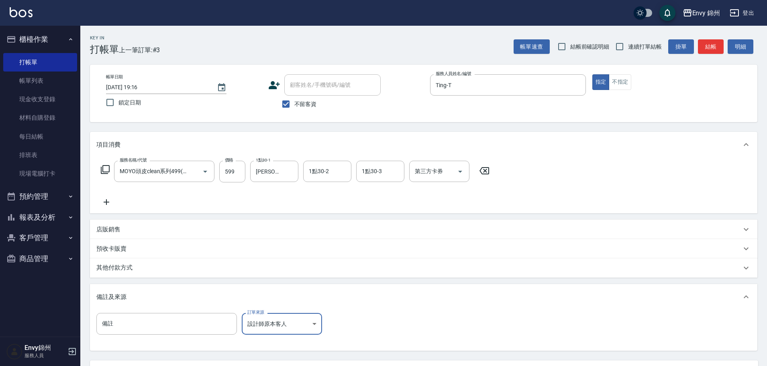
scroll to position [75, 0]
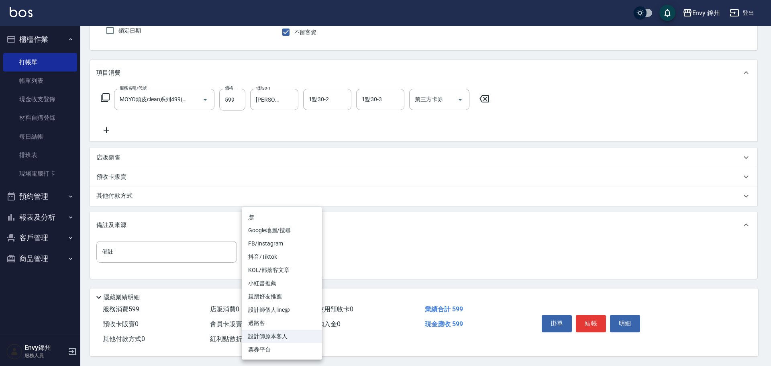
click at [289, 255] on body "Envy 錦州 登出 櫃檯作業 打帳單 帳單列表 現金收支登錄 材料自購登錄 每日結帳 排班表 現場電腦打卡 預約管理 預約管理 單日預約紀錄 單週預約紀錄 …" at bounding box center [385, 147] width 771 height 438
click at [279, 325] on li "過路客" at bounding box center [282, 322] width 80 height 13
type input "過路客"
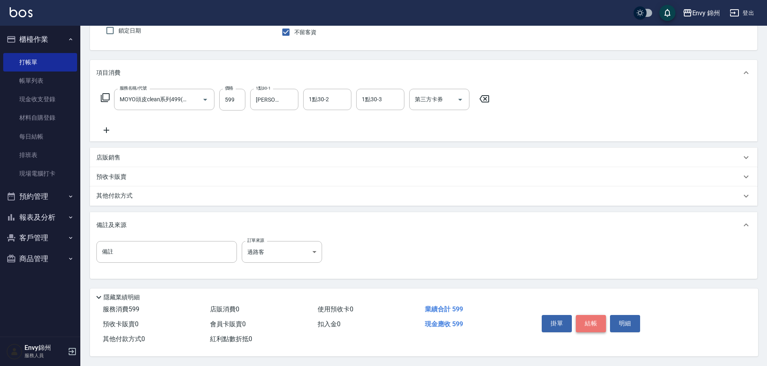
click at [587, 316] on button "結帳" at bounding box center [591, 323] width 30 height 17
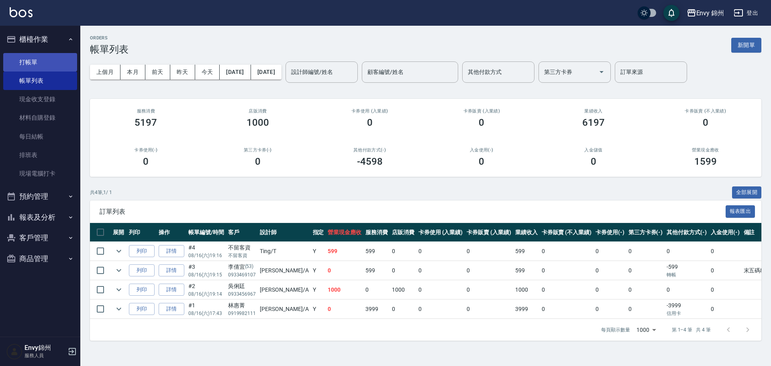
click at [35, 60] on link "打帳單" at bounding box center [40, 62] width 74 height 18
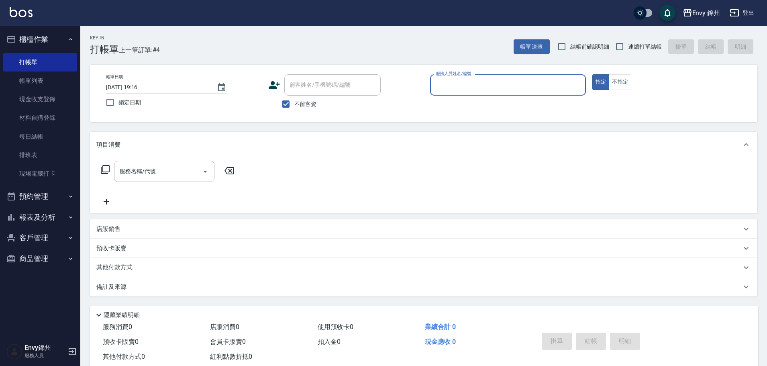
drag, startPoint x: 421, startPoint y: 73, endPoint x: 459, endPoint y: 81, distance: 38.2
click at [440, 79] on div "帳單日期 [DATE] 19:16 鎖定日期 顧客姓名/手機號碼/編號 顧客姓名/手機號碼/編號 不留客資 服務人員姓名/編號 服務人員姓名/編號 指定 不指定" at bounding box center [423, 93] width 667 height 57
click at [458, 79] on div "服務人員姓名/編號 服務人員姓名/編號" at bounding box center [508, 84] width 156 height 21
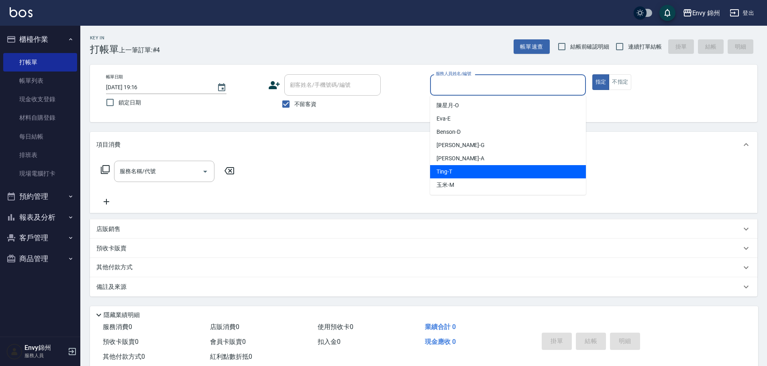
click at [458, 175] on div "Ting -T" at bounding box center [508, 171] width 156 height 13
type input "Ting-T"
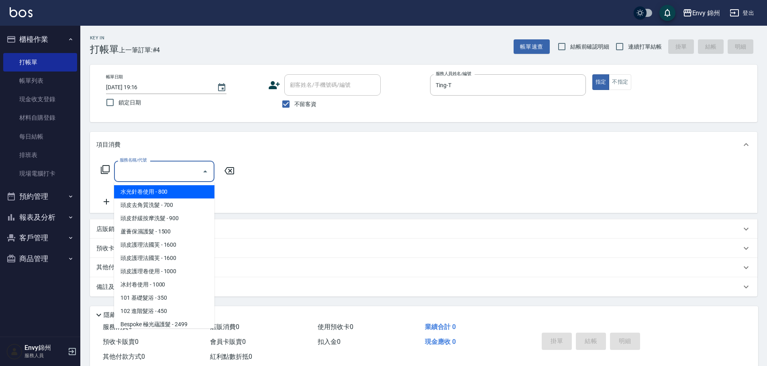
click at [163, 172] on input "服務名稱/代號" at bounding box center [158, 171] width 81 height 14
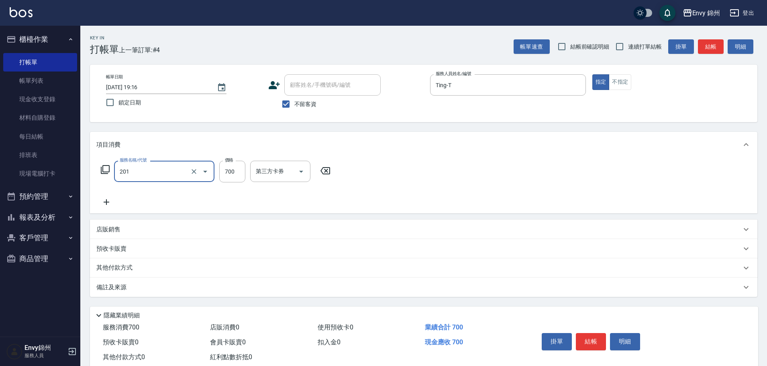
type input "201 剪髮(201)"
type input "1049"
click at [273, 177] on input "互助1格給1點(60元)-1" at bounding box center [274, 171] width 41 height 14
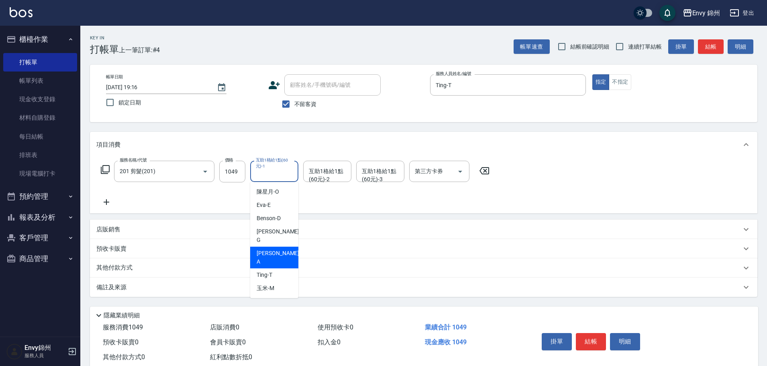
click at [284, 234] on div "[PERSON_NAME]" at bounding box center [274, 236] width 48 height 22
type input "[PERSON_NAME]"
click at [263, 295] on div "備註及來源" at bounding box center [423, 286] width 667 height 19
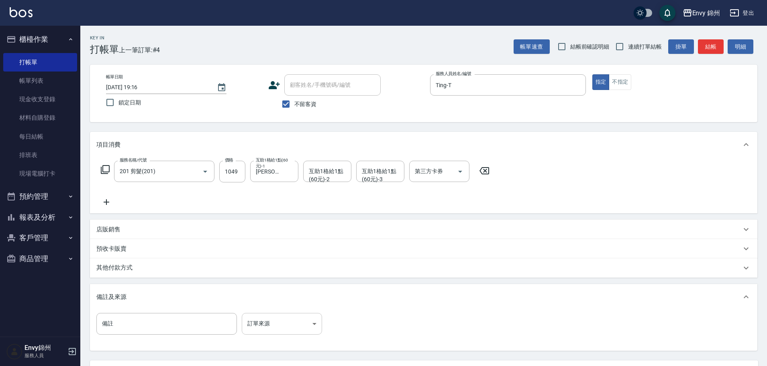
click at [287, 326] on body "Envy 錦州 登出 櫃檯作業 打帳單 帳單列表 現金收支登錄 材料自購登錄 每日結帳 排班表 現場電腦打卡 預約管理 預約管理 單日預約紀錄 單週預約紀錄 …" at bounding box center [383, 219] width 767 height 438
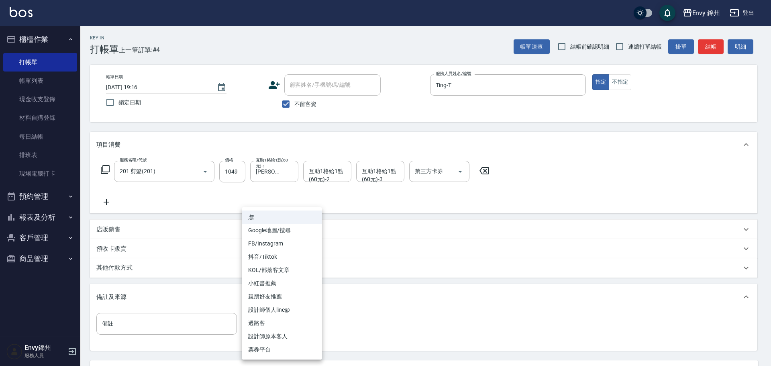
click at [290, 324] on li "過路客" at bounding box center [282, 322] width 80 height 13
type input "過路客"
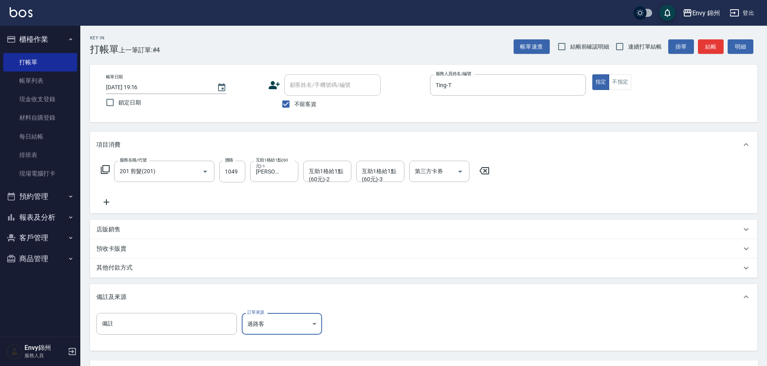
scroll to position [75, 0]
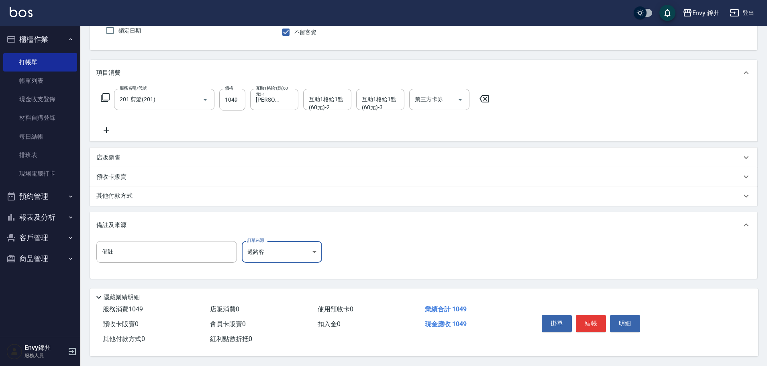
click at [587, 320] on button "結帳" at bounding box center [591, 323] width 30 height 17
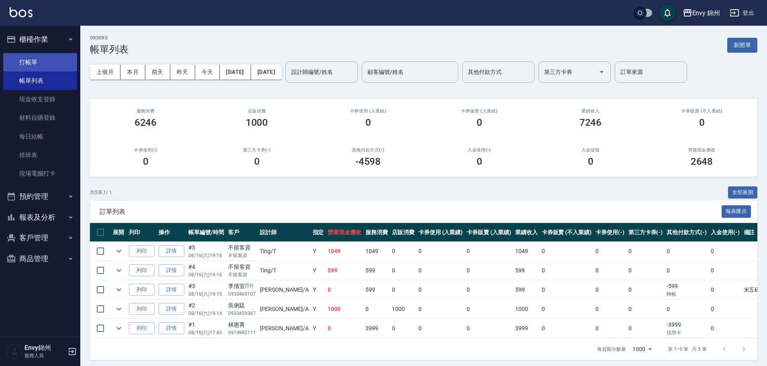
click at [36, 57] on link "打帳單" at bounding box center [40, 62] width 74 height 18
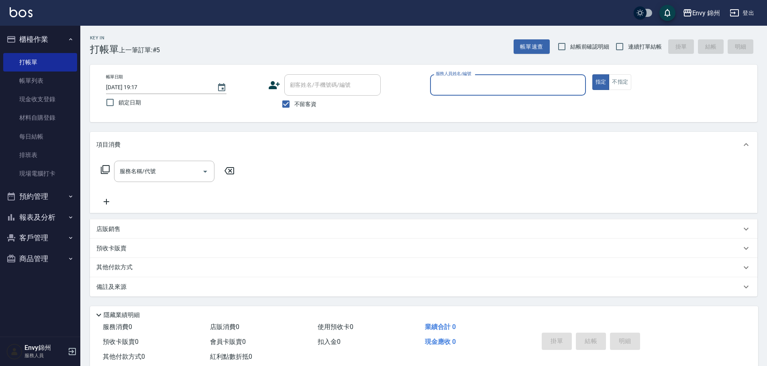
click at [487, 88] on input "服務人員姓名/編號" at bounding box center [508, 85] width 149 height 14
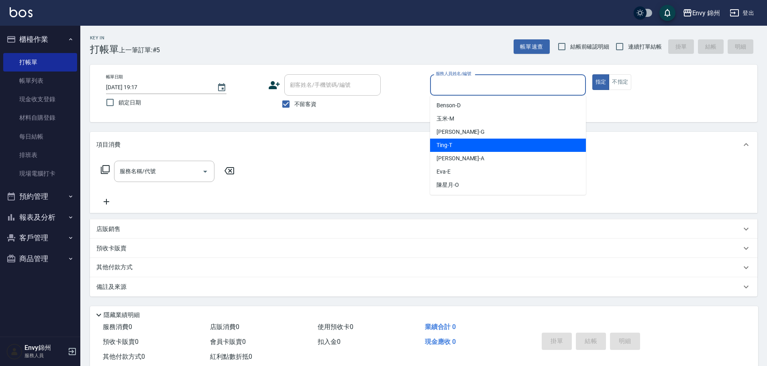
click at [469, 150] on div "Ting -T" at bounding box center [508, 145] width 156 height 13
type input "Ting-T"
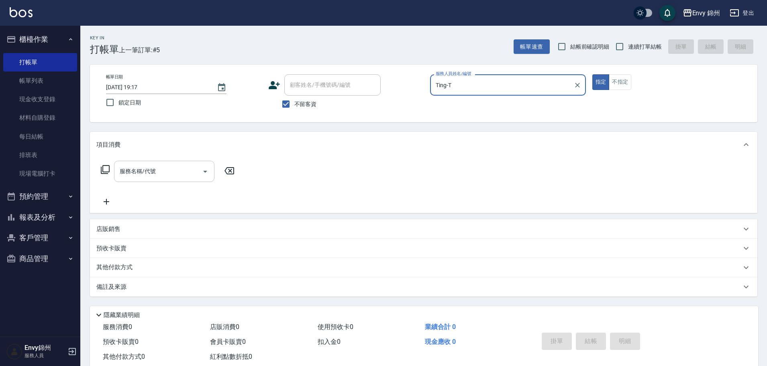
click at [146, 177] on input "服務名稱/代號" at bounding box center [158, 171] width 81 height 14
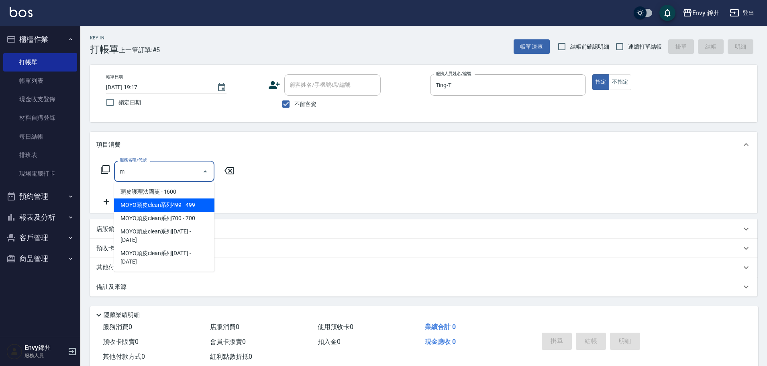
click at [199, 208] on span "MOYO頭皮clean系列499 - 499" at bounding box center [164, 204] width 100 height 13
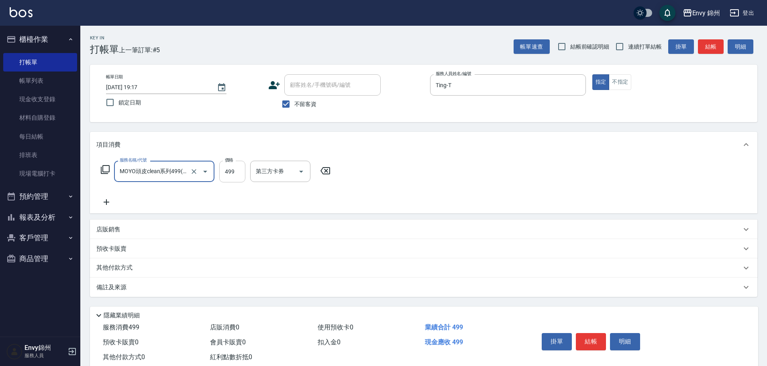
type input "MOYO頭皮clean系列499(405)"
click at [230, 175] on input "499" at bounding box center [232, 172] width 26 height 22
type input "699"
click at [265, 170] on input "1點30-1" at bounding box center [274, 171] width 41 height 14
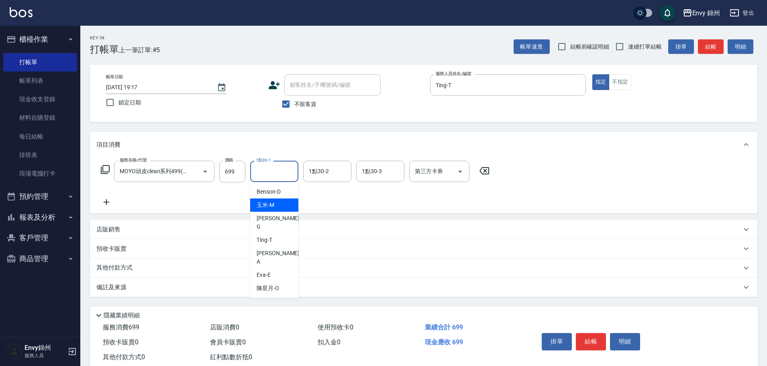
click at [265, 206] on span "玉米 -M" at bounding box center [266, 205] width 18 height 8
type input "玉米-M"
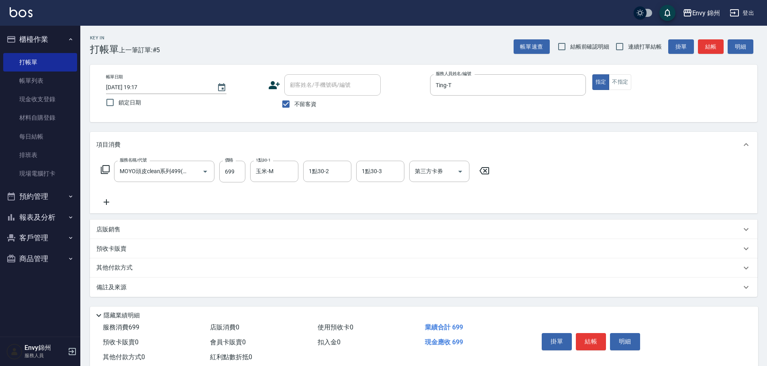
drag, startPoint x: 270, startPoint y: 293, endPoint x: 310, endPoint y: 296, distance: 40.6
click at [271, 293] on div "備註及來源" at bounding box center [423, 286] width 667 height 19
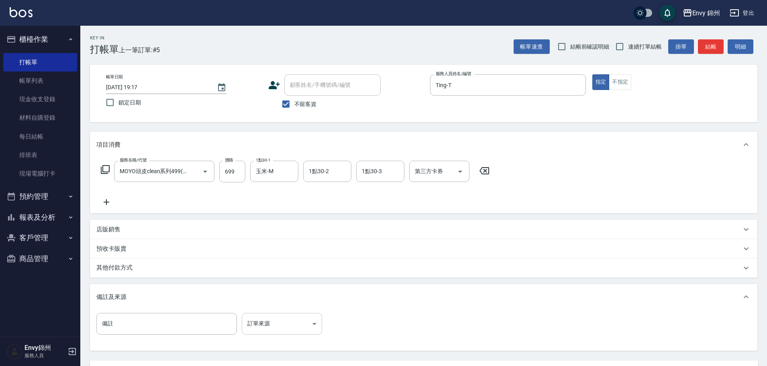
click at [270, 326] on body "Envy 錦州 登出 櫃檯作業 打帳單 帳單列表 現金收支登錄 材料自購登錄 每日結帳 排班表 現場電腦打卡 預約管理 預約管理 單日預約紀錄 單週預約紀錄 …" at bounding box center [383, 219] width 767 height 438
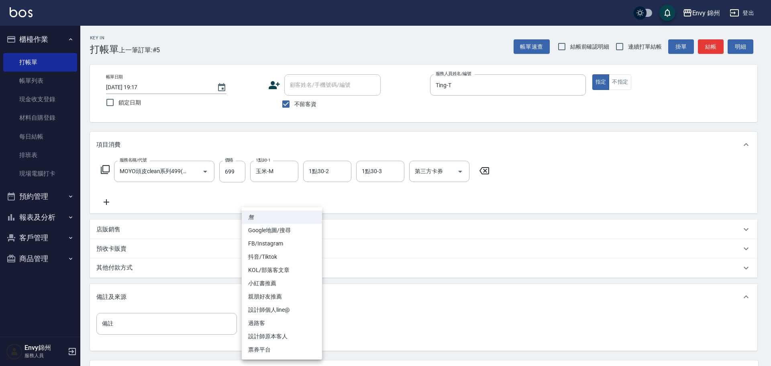
click at [285, 335] on li "設計師原本客人" at bounding box center [282, 336] width 80 height 13
type input "設計師原本客人"
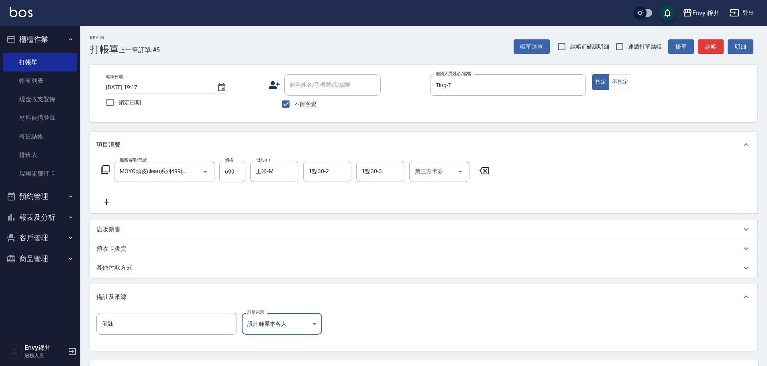
scroll to position [75, 0]
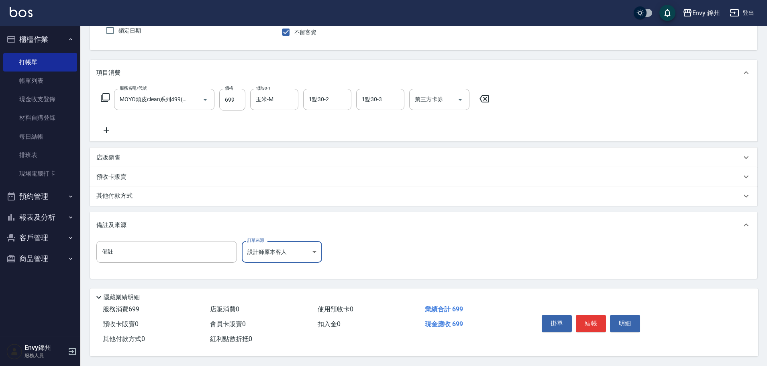
click at [597, 320] on button "結帳" at bounding box center [591, 323] width 30 height 17
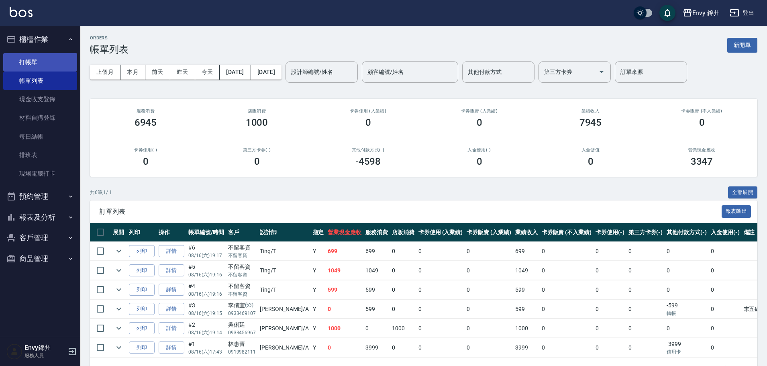
click at [51, 67] on link "打帳單" at bounding box center [40, 62] width 74 height 18
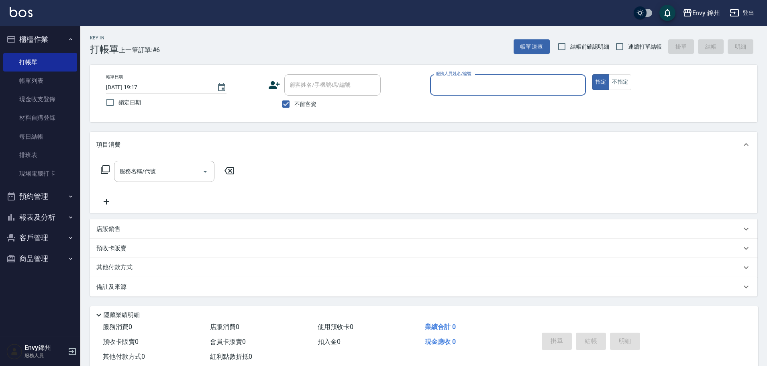
click at [472, 81] on input "服務人員姓名/編號" at bounding box center [508, 85] width 149 height 14
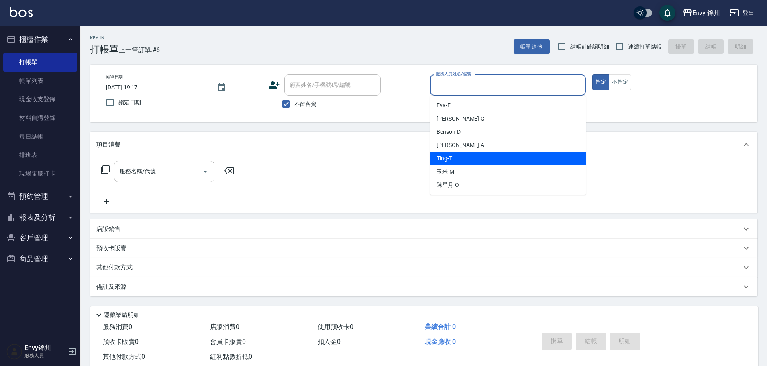
click at [479, 156] on div "Ting -T" at bounding box center [508, 158] width 156 height 13
type input "Ting-T"
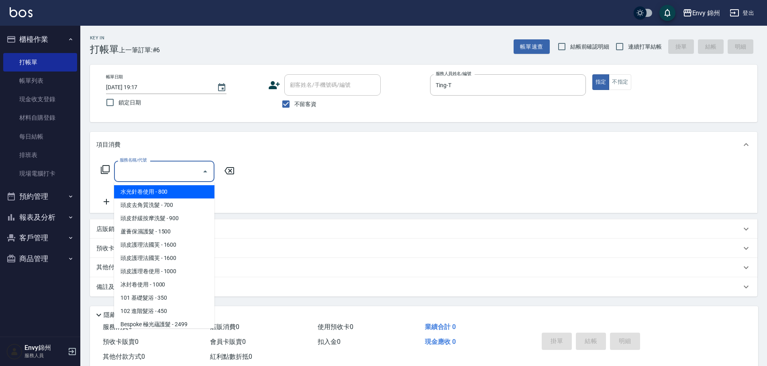
click at [169, 171] on input "服務名稱/代號" at bounding box center [158, 171] width 81 height 14
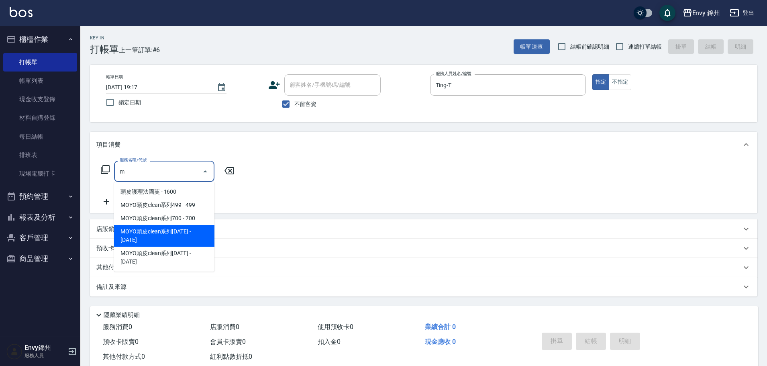
click at [148, 230] on span "MOYO頭皮clean系列[DATE] - [DATE]" at bounding box center [164, 236] width 100 height 22
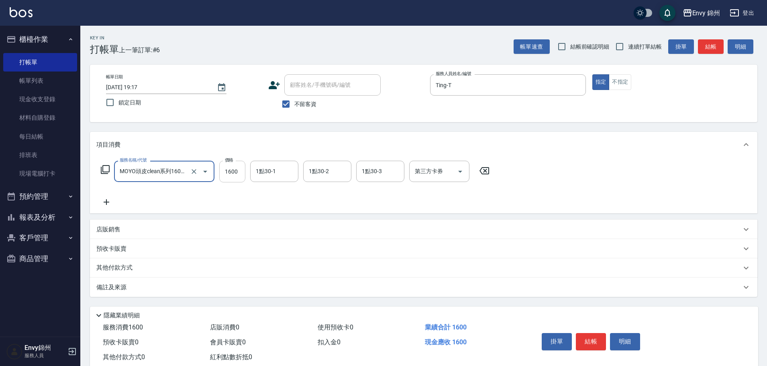
type input "MOYO頭皮clean系列1600(407)"
click at [227, 173] on input "1600" at bounding box center [232, 172] width 26 height 22
type input "1699"
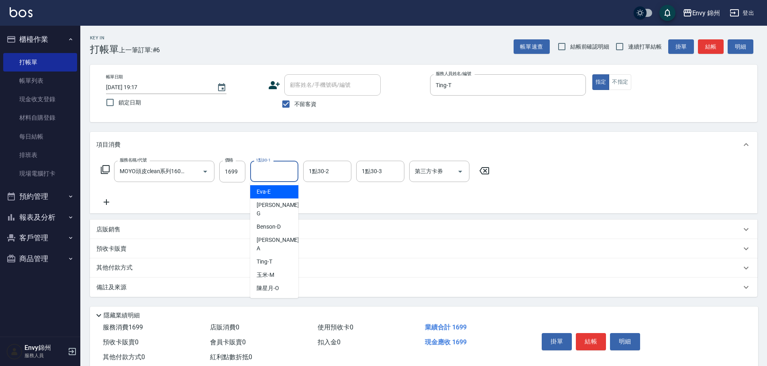
click at [272, 174] on input "1點30-1" at bounding box center [274, 171] width 41 height 14
drag, startPoint x: 273, startPoint y: 273, endPoint x: 259, endPoint y: 268, distance: 14.9
click at [273, 284] on span "陳星月 -O" at bounding box center [268, 288] width 22 height 8
type input "陳星月-O"
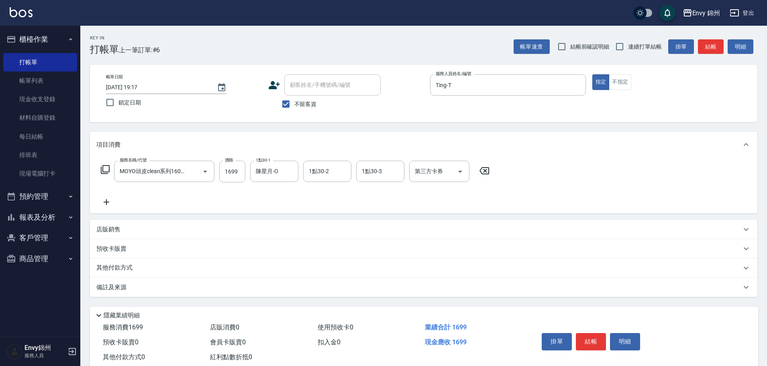
click at [106, 201] on icon at bounding box center [107, 202] width 6 height 6
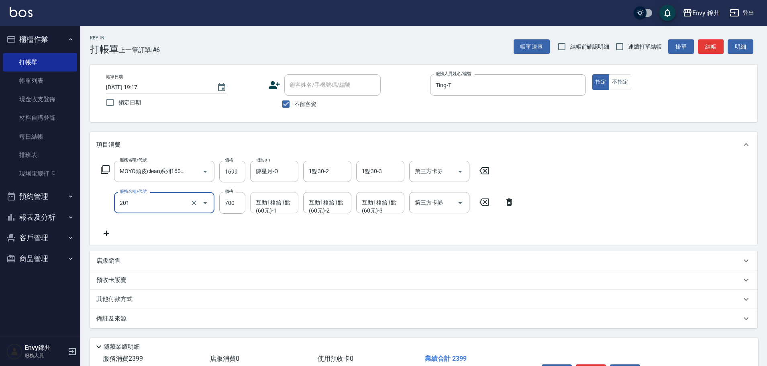
type input "201 剪髮(201)"
type input "200"
click at [271, 317] on div "備註及來源" at bounding box center [418, 318] width 645 height 8
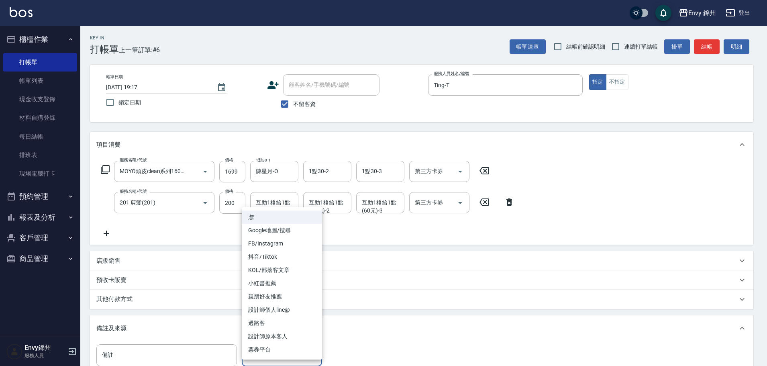
scroll to position [0, 0]
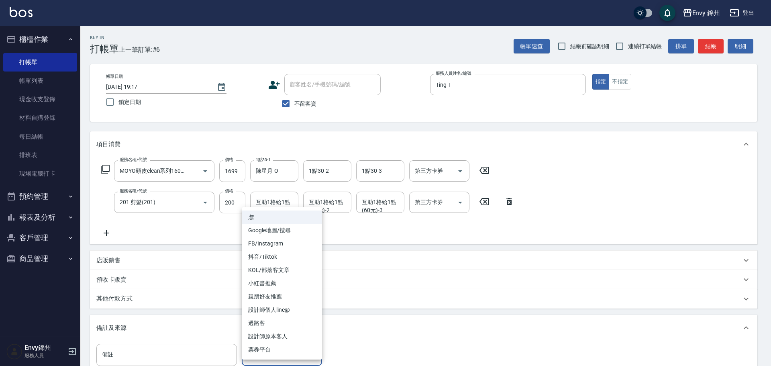
click at [300, 351] on body "Envy 錦州 登出 櫃檯作業 打帳單 帳單列表 現金收支登錄 材料自購登錄 每日結帳 排班表 現場電腦打卡 預約管理 預約管理 單日預約紀錄 單週預約紀錄 …" at bounding box center [385, 234] width 771 height 469
click at [301, 324] on li "過路客" at bounding box center [282, 322] width 80 height 13
type input "過路客"
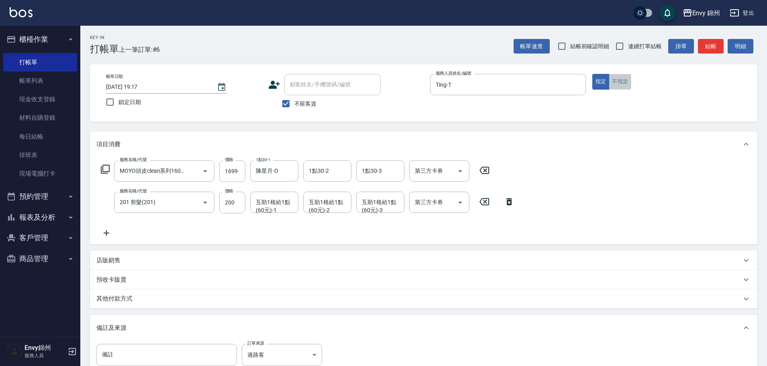
click at [623, 80] on button "不指定" at bounding box center [620, 82] width 22 height 16
click at [136, 297] on p "其他付款方式" at bounding box center [116, 298] width 40 height 9
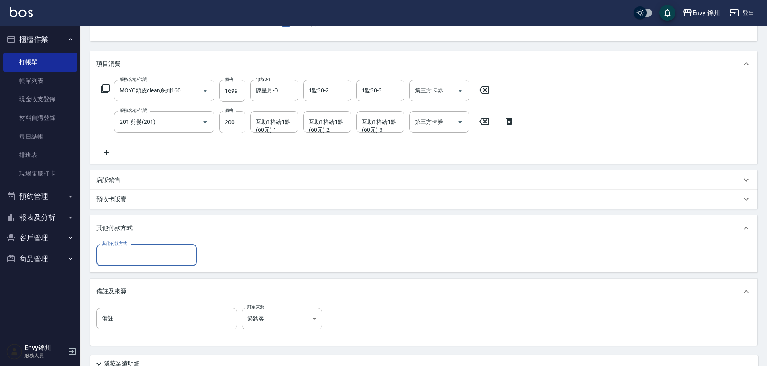
scroll to position [121, 0]
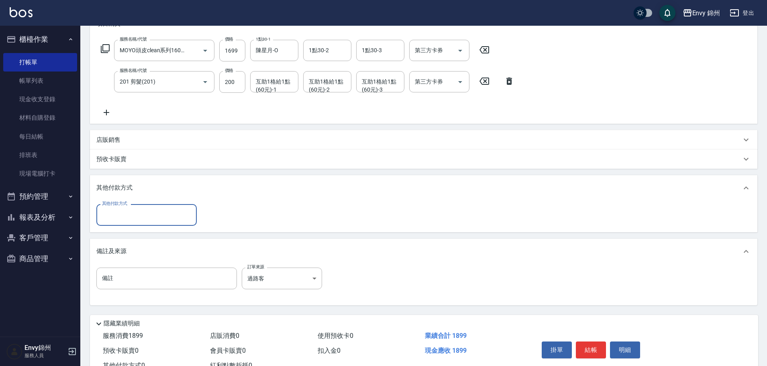
click at [173, 220] on input "其他付款方式" at bounding box center [146, 215] width 93 height 14
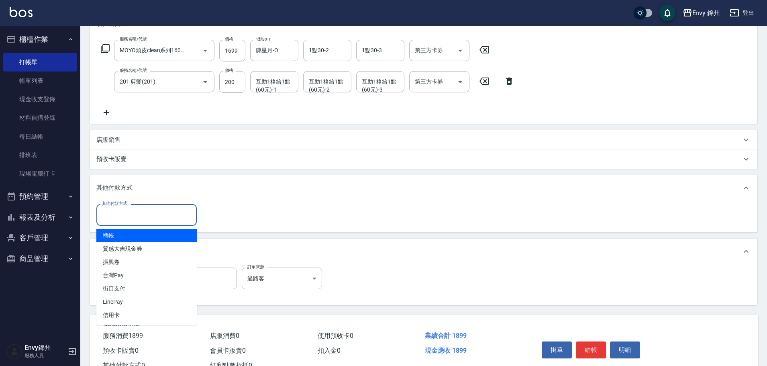
click at [158, 236] on span "轉帳" at bounding box center [146, 235] width 100 height 13
type input "轉帳"
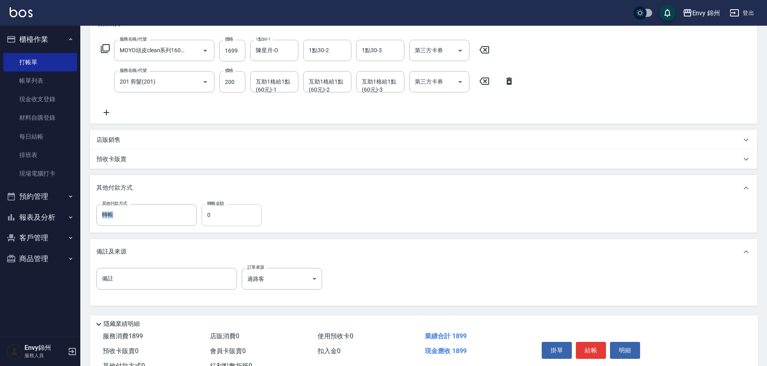
drag, startPoint x: 205, startPoint y: 222, endPoint x: 220, endPoint y: 216, distance: 16.8
click at [176, 219] on div "其他付款方式 轉帳 其他付款方式 轉帳金額 0 轉帳金額" at bounding box center [423, 216] width 667 height 31
drag, startPoint x: 219, startPoint y: 216, endPoint x: 198, endPoint y: 213, distance: 21.0
click at [198, 214] on div "其他付款方式 轉帳 其他付款方式 轉帳金額 0 轉帳金額" at bounding box center [181, 215] width 170 height 22
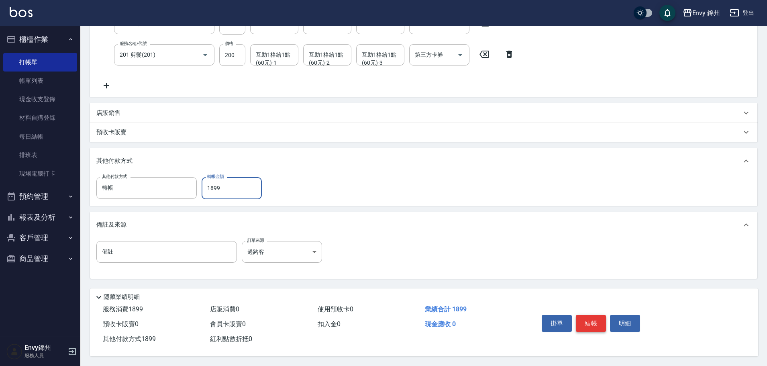
type input "1899"
click at [590, 319] on button "結帳" at bounding box center [591, 323] width 30 height 17
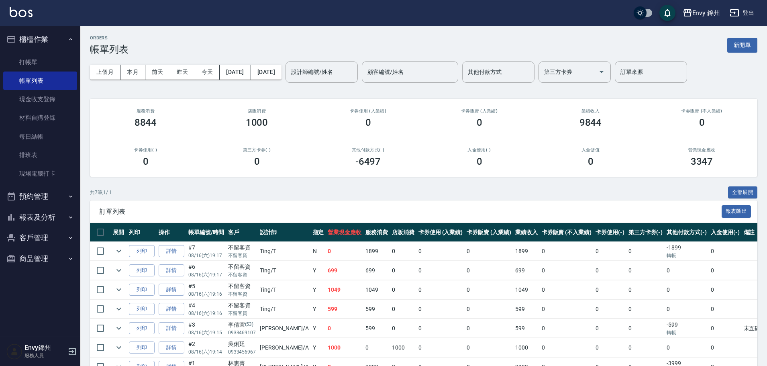
drag, startPoint x: 29, startPoint y: 211, endPoint x: 32, endPoint y: 218, distance: 7.9
click at [29, 211] on button "報表及分析" at bounding box center [40, 217] width 74 height 21
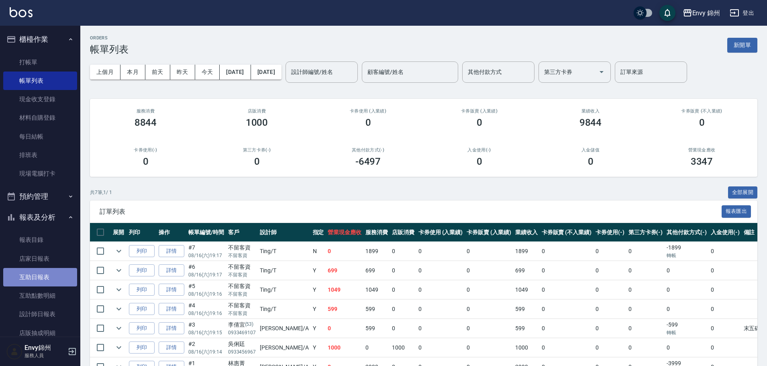
click at [49, 268] on link "互助日報表" at bounding box center [40, 277] width 74 height 18
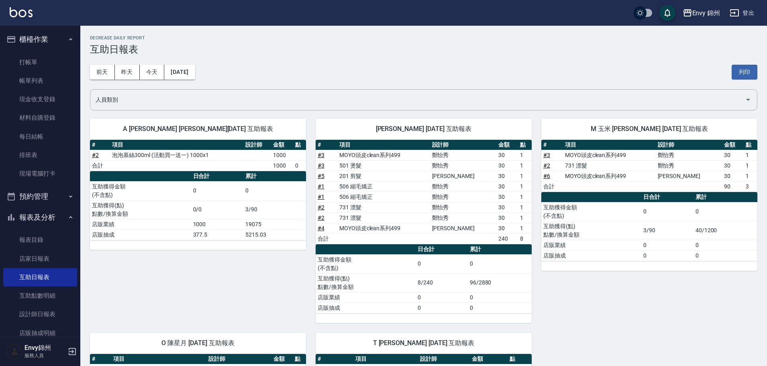
scroll to position [128, 0]
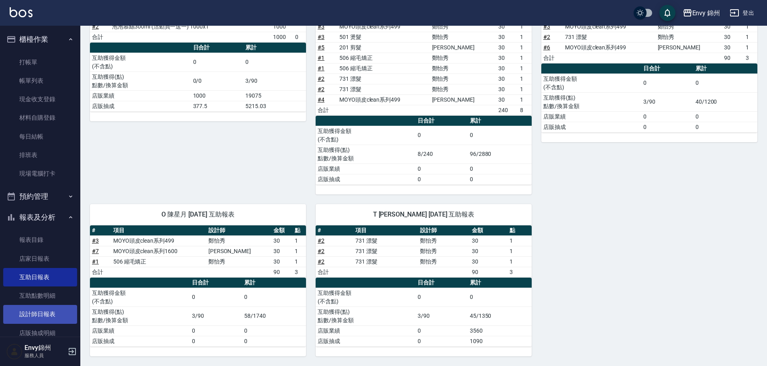
click at [30, 312] on link "設計師日報表" at bounding box center [40, 314] width 74 height 18
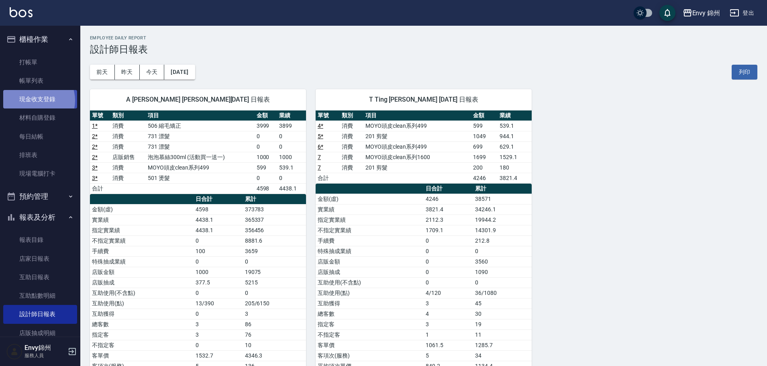
click at [35, 100] on link "現金收支登錄" at bounding box center [40, 99] width 74 height 18
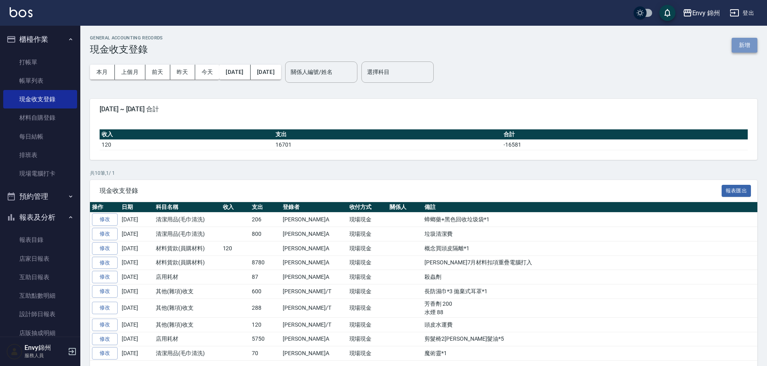
click at [744, 49] on button "新增" at bounding box center [745, 45] width 26 height 15
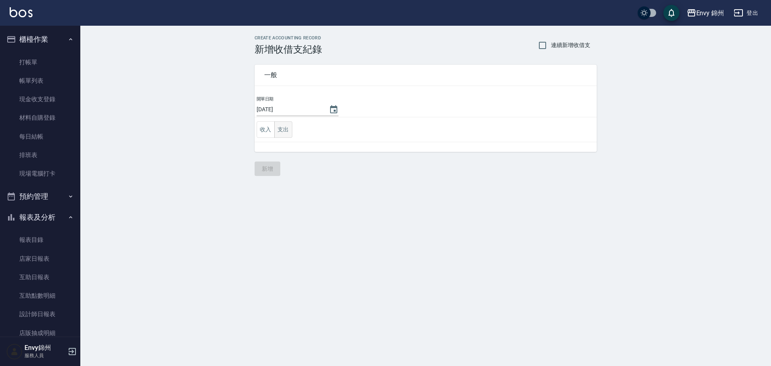
click at [282, 126] on button "支出" at bounding box center [283, 129] width 18 height 16
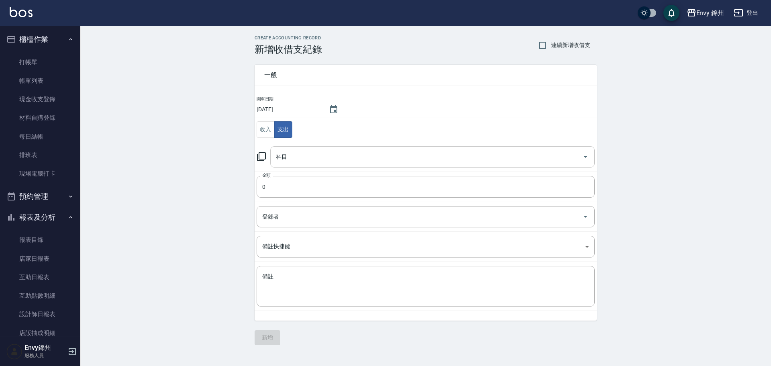
click at [307, 156] on input "科目" at bounding box center [426, 157] width 305 height 14
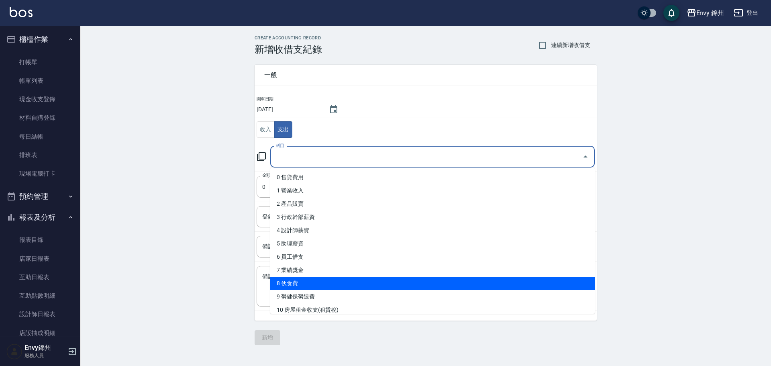
scroll to position [80, 0]
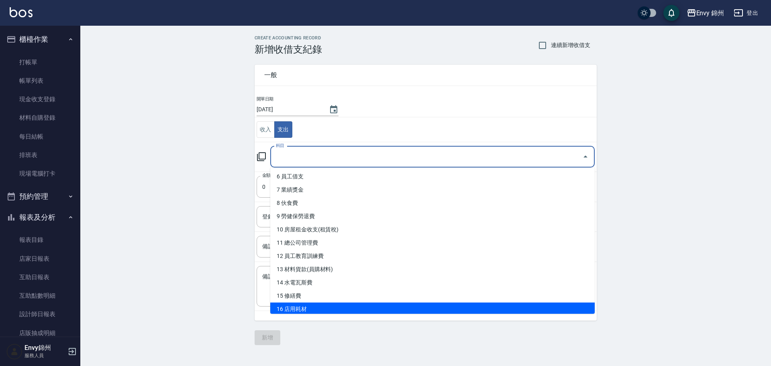
click at [300, 303] on li "16 店用耗材" at bounding box center [432, 308] width 324 height 13
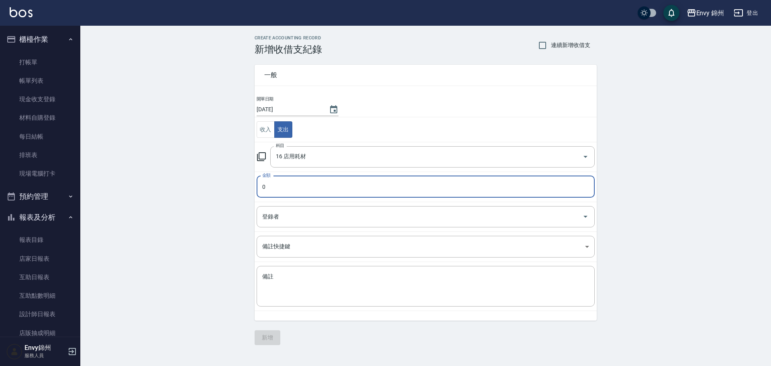
type input "16 店用耗材"
type input "700"
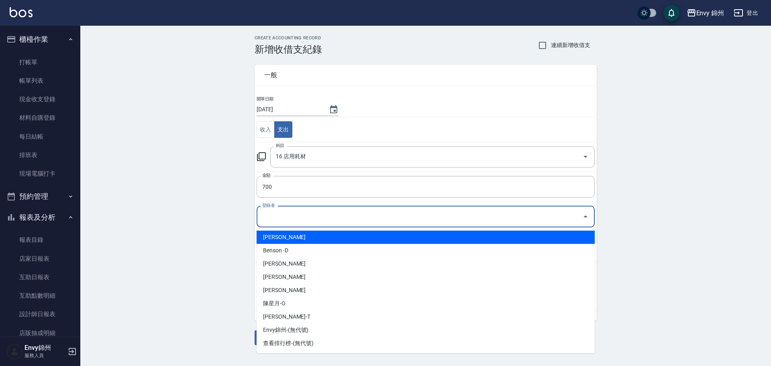
click at [293, 220] on input "登錄者" at bounding box center [419, 217] width 319 height 14
click at [293, 237] on li "[PERSON_NAME]" at bounding box center [426, 236] width 338 height 13
type input "[PERSON_NAME]"
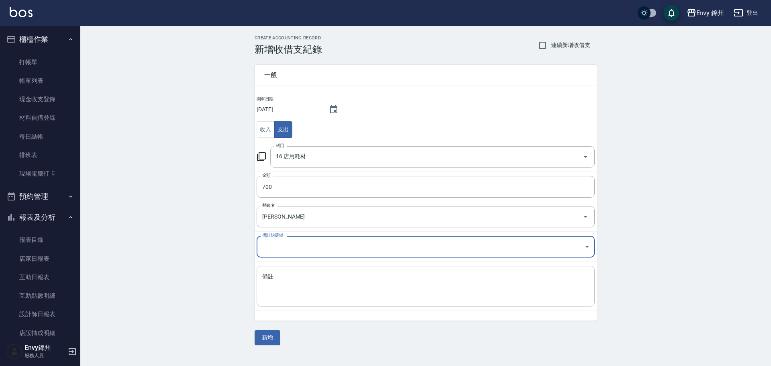
click at [317, 295] on textarea "備註" at bounding box center [425, 286] width 327 height 27
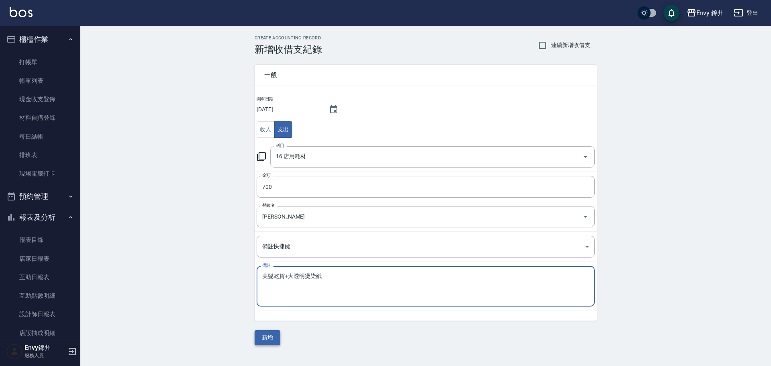
type textarea "美髮乾貨+大透明燙染紙"
click at [271, 333] on button "新增" at bounding box center [268, 337] width 26 height 15
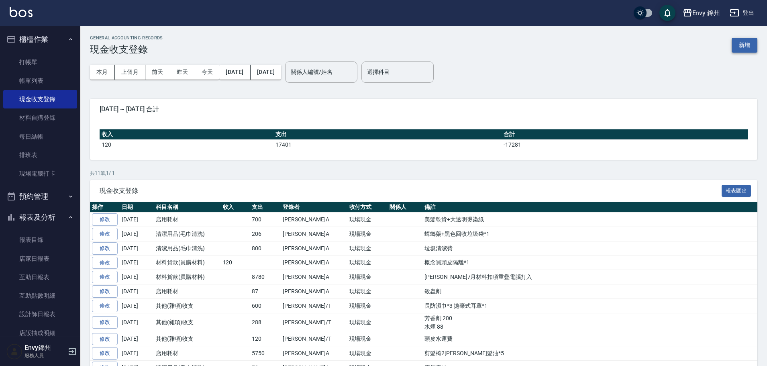
click at [740, 47] on button "新增" at bounding box center [745, 45] width 26 height 15
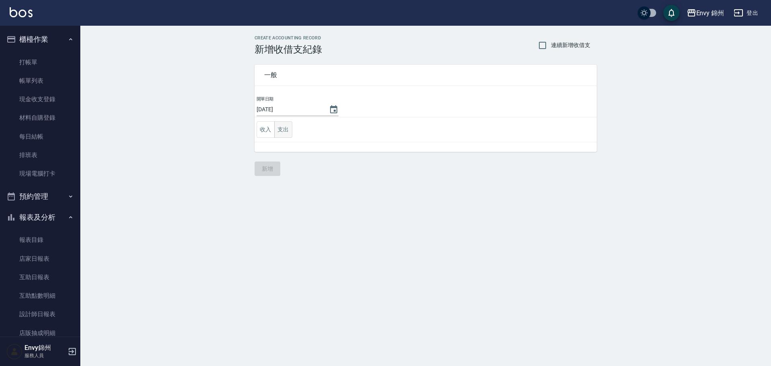
click at [289, 132] on button "支出" at bounding box center [283, 129] width 18 height 16
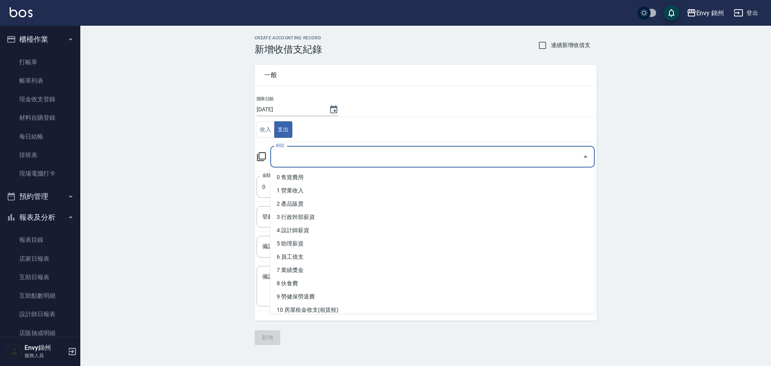
click at [320, 158] on input "科目" at bounding box center [426, 157] width 305 height 14
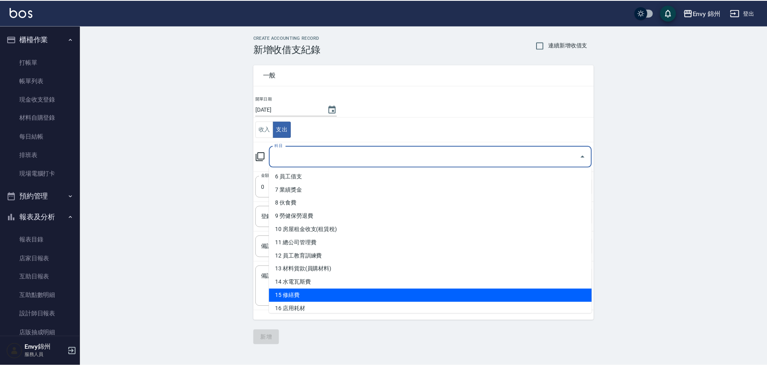
scroll to position [120, 0]
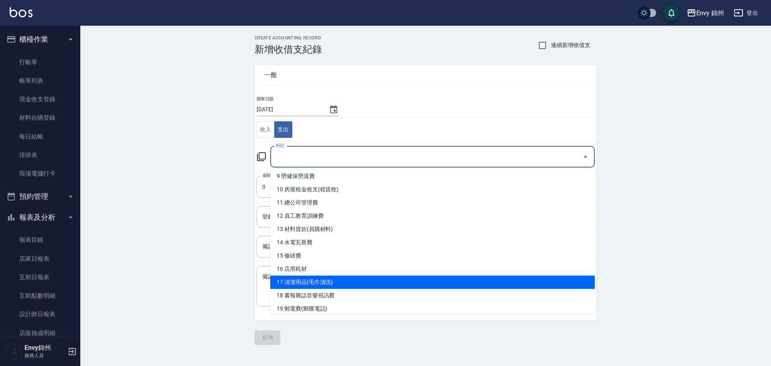
click at [323, 277] on li "17 清潔用品(毛巾清洗)" at bounding box center [432, 281] width 324 height 13
type input "17 清潔用品(毛巾清洗)"
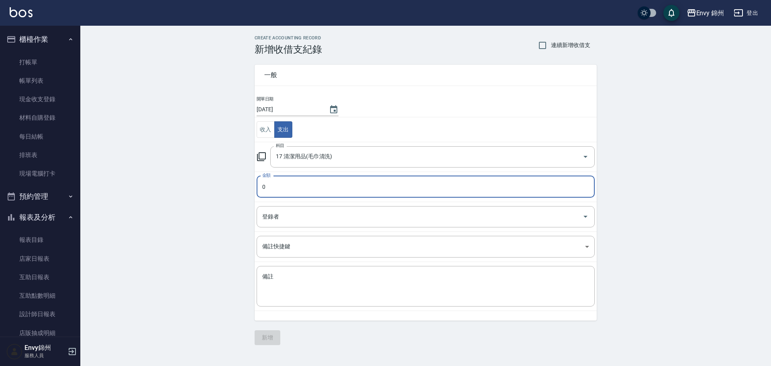
click at [293, 190] on input "0" at bounding box center [426, 187] width 338 height 22
type input "0616"
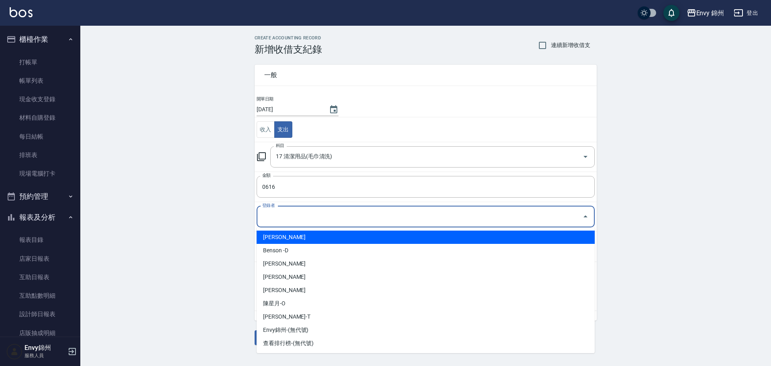
click at [296, 219] on input "登錄者" at bounding box center [419, 217] width 319 height 14
click at [290, 232] on li "[PERSON_NAME]" at bounding box center [426, 236] width 338 height 13
type input "[PERSON_NAME]"
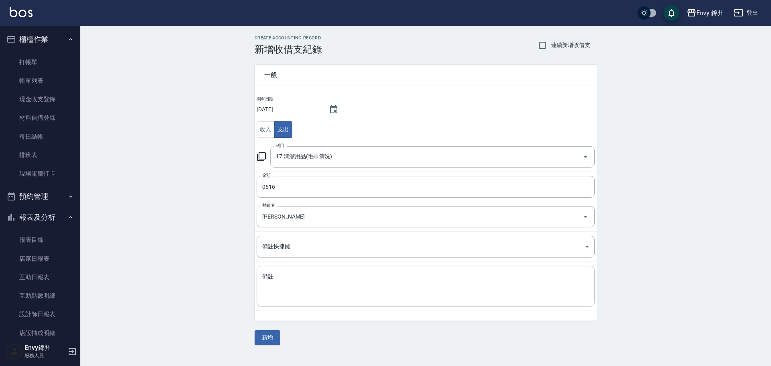
click at [283, 271] on div "x 備註" at bounding box center [426, 286] width 338 height 41
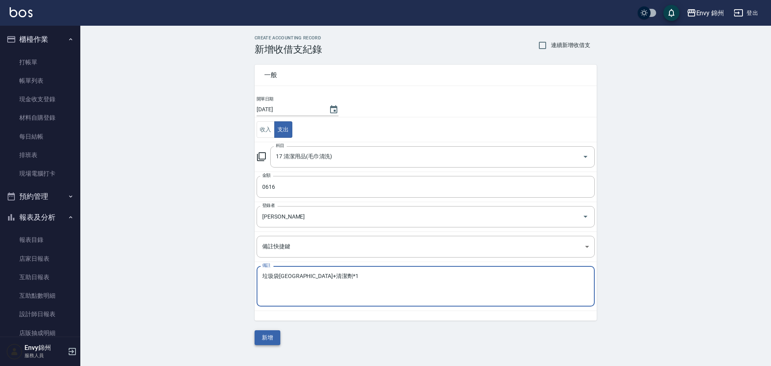
type textarea "垃圾袋[GEOGRAPHIC_DATA]+清潔劑*1"
click at [264, 341] on button "新增" at bounding box center [268, 337] width 26 height 15
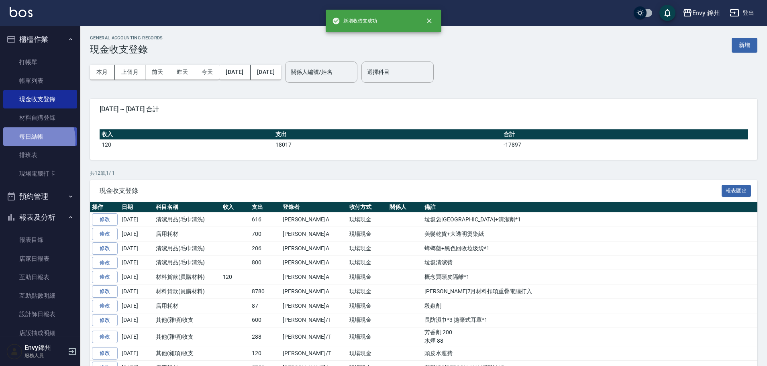
click at [28, 140] on link "每日結帳" at bounding box center [40, 136] width 74 height 18
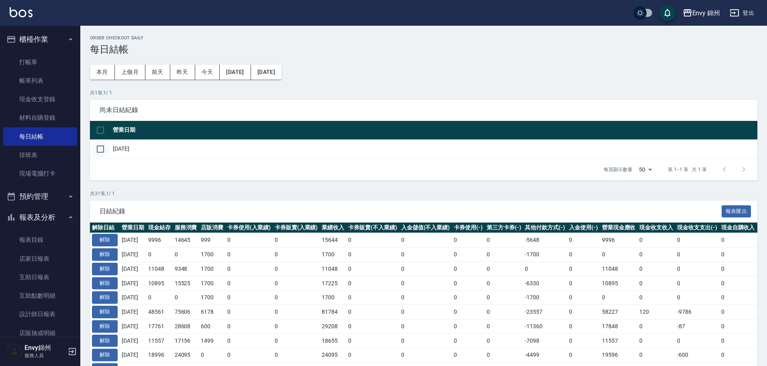
click at [106, 152] on input "checkbox" at bounding box center [100, 149] width 17 height 17
checkbox input "true"
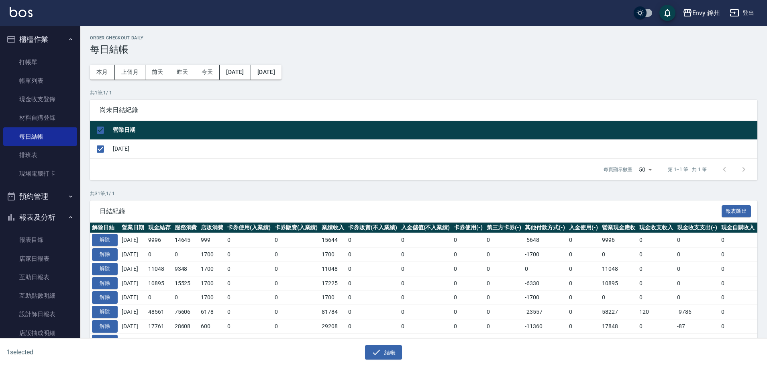
drag, startPoint x: 382, startPoint y: 356, endPoint x: 384, endPoint y: 360, distance: 4.3
click at [382, 356] on button "結帳" at bounding box center [383, 352] width 37 height 15
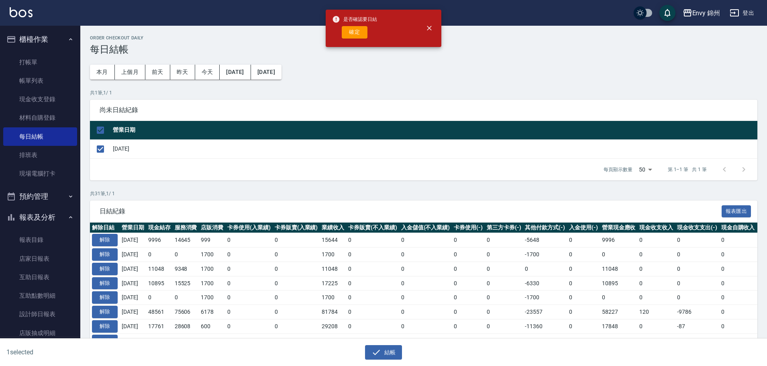
click at [341, 29] on div "確定" at bounding box center [354, 32] width 45 height 12
click at [370, 31] on div "確定" at bounding box center [354, 32] width 45 height 12
click at [355, 31] on button "確定" at bounding box center [355, 32] width 26 height 12
checkbox input "false"
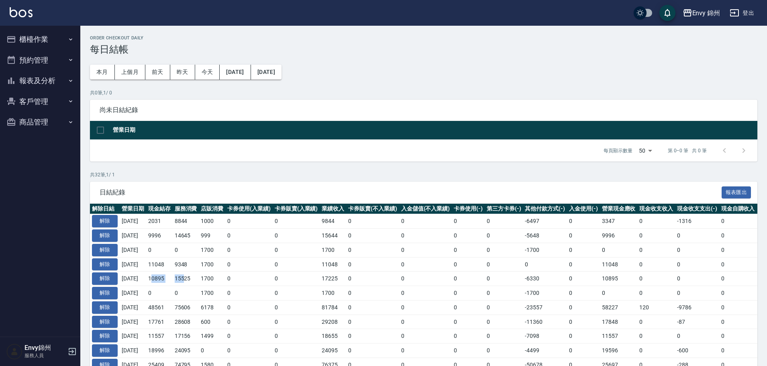
drag, startPoint x: 158, startPoint y: 279, endPoint x: 183, endPoint y: 276, distance: 24.8
click at [190, 277] on tr "解除 2025/08/12 10895 15525 1700 0 0 17225 0 0 0 0 -6330 0 10895 0 0 0 2025/08/12" at bounding box center [452, 278] width 725 height 14
drag, startPoint x: 147, startPoint y: 240, endPoint x: 171, endPoint y: 238, distance: 23.4
click at [171, 238] on tr "解除 2025/08/15 9996 14645 999 0 0 15644 0 0 0 0 -5648 0 9996 0 0 0 2025/08/15" at bounding box center [452, 235] width 725 height 14
click at [93, 70] on button "本月" at bounding box center [102, 72] width 25 height 15
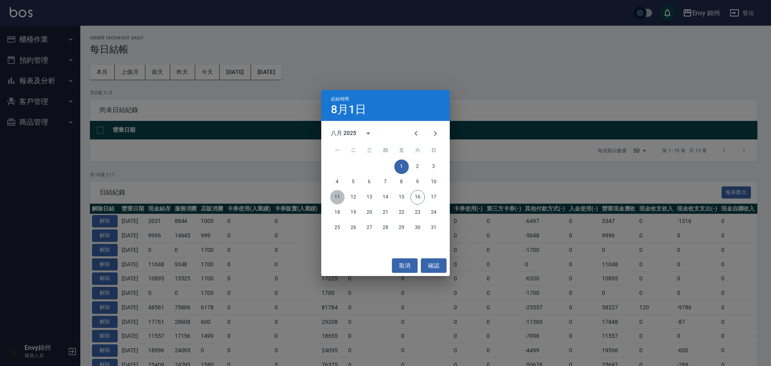
click at [336, 196] on button "11" at bounding box center [337, 197] width 14 height 14
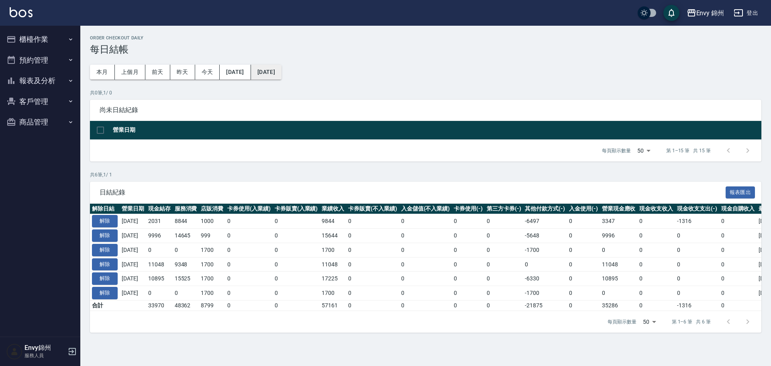
click at [281, 78] on button "2025/08/31" at bounding box center [266, 72] width 31 height 15
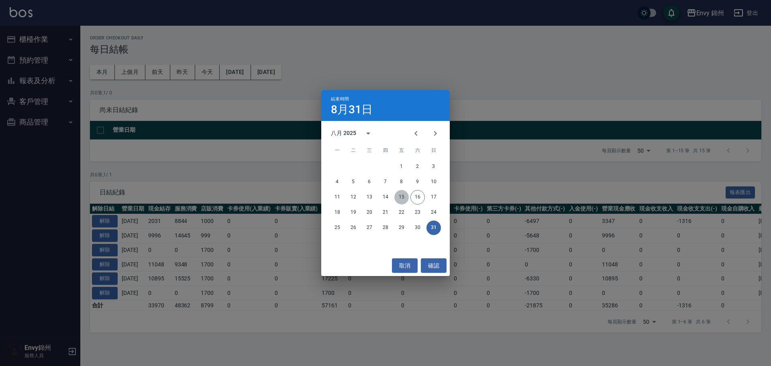
click at [404, 198] on button "15" at bounding box center [401, 197] width 14 height 14
